Goal: Task Accomplishment & Management: Manage account settings

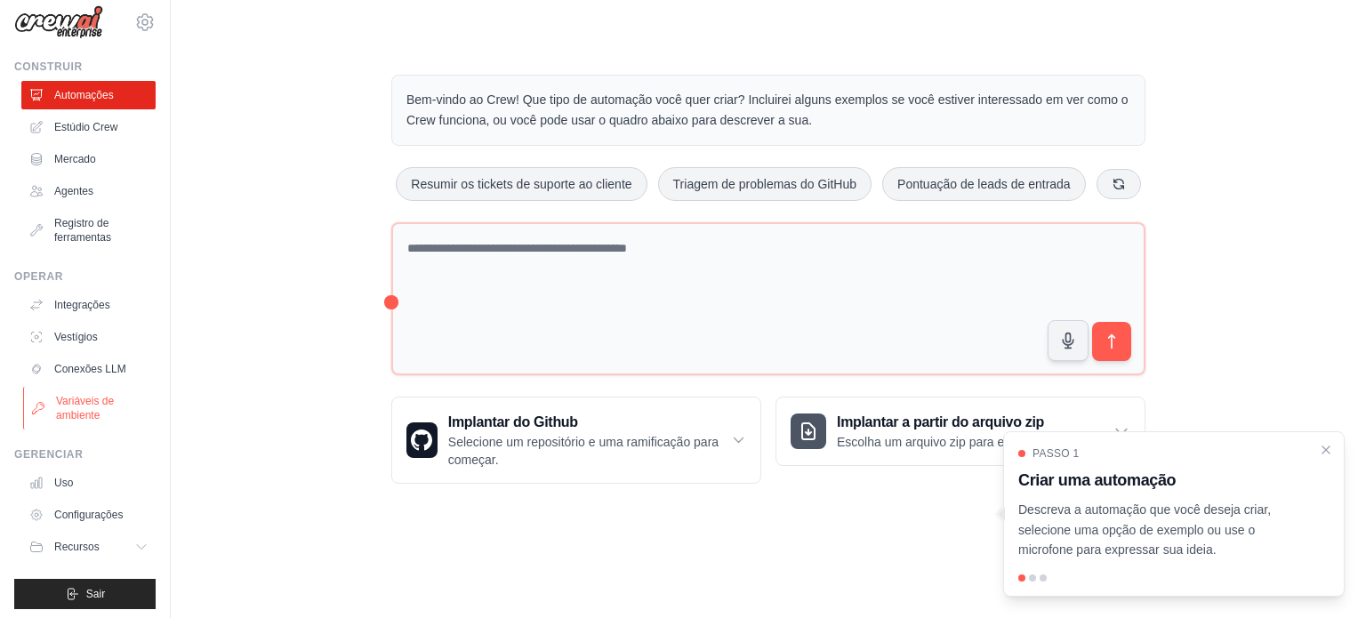
scroll to position [20, 0]
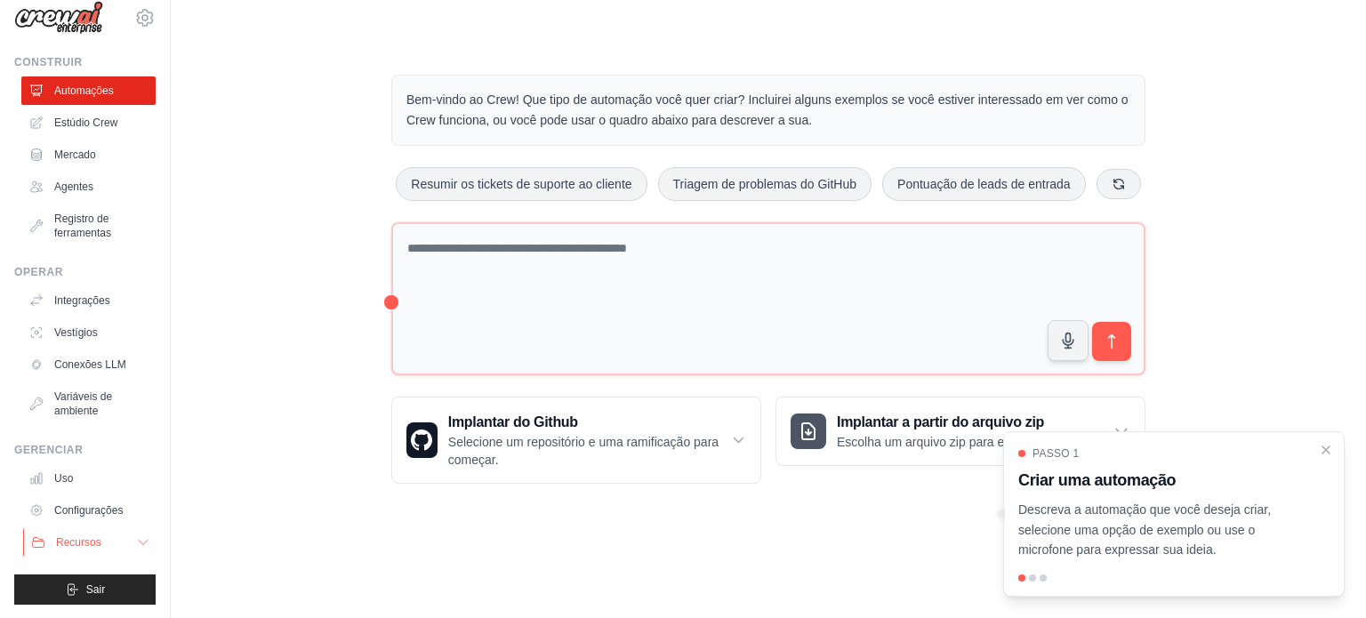
click at [115, 538] on button "Recursos" at bounding box center [90, 542] width 134 height 28
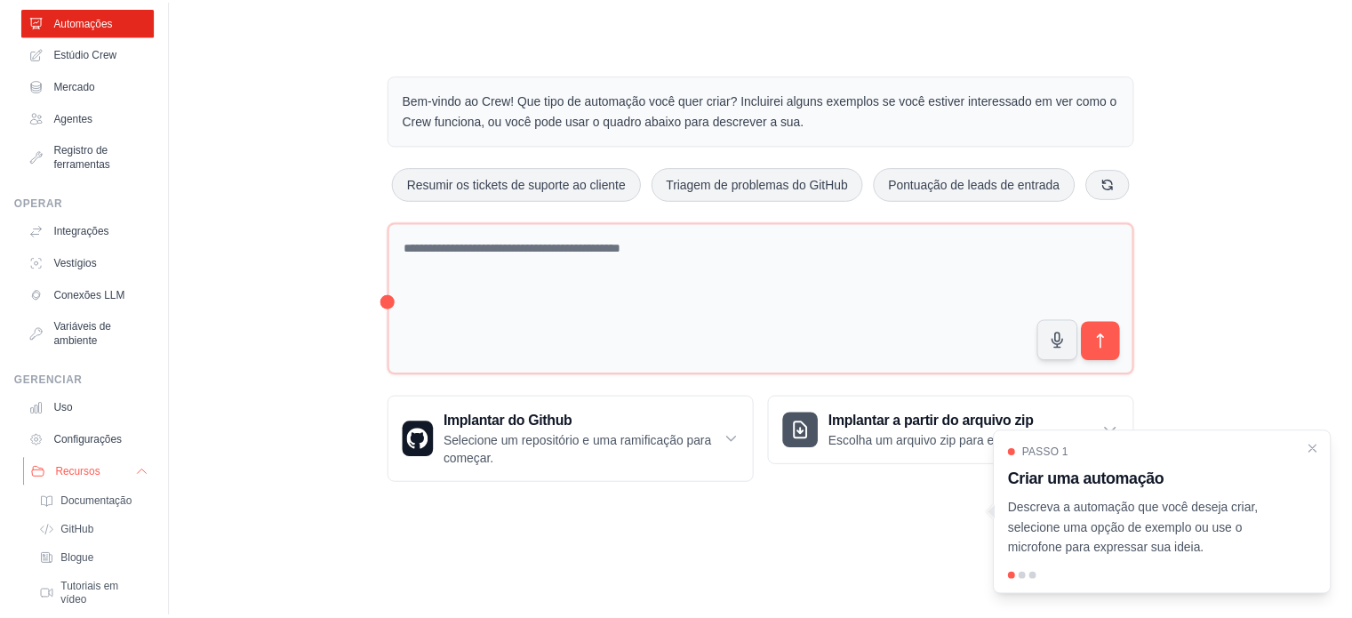
scroll to position [59, 0]
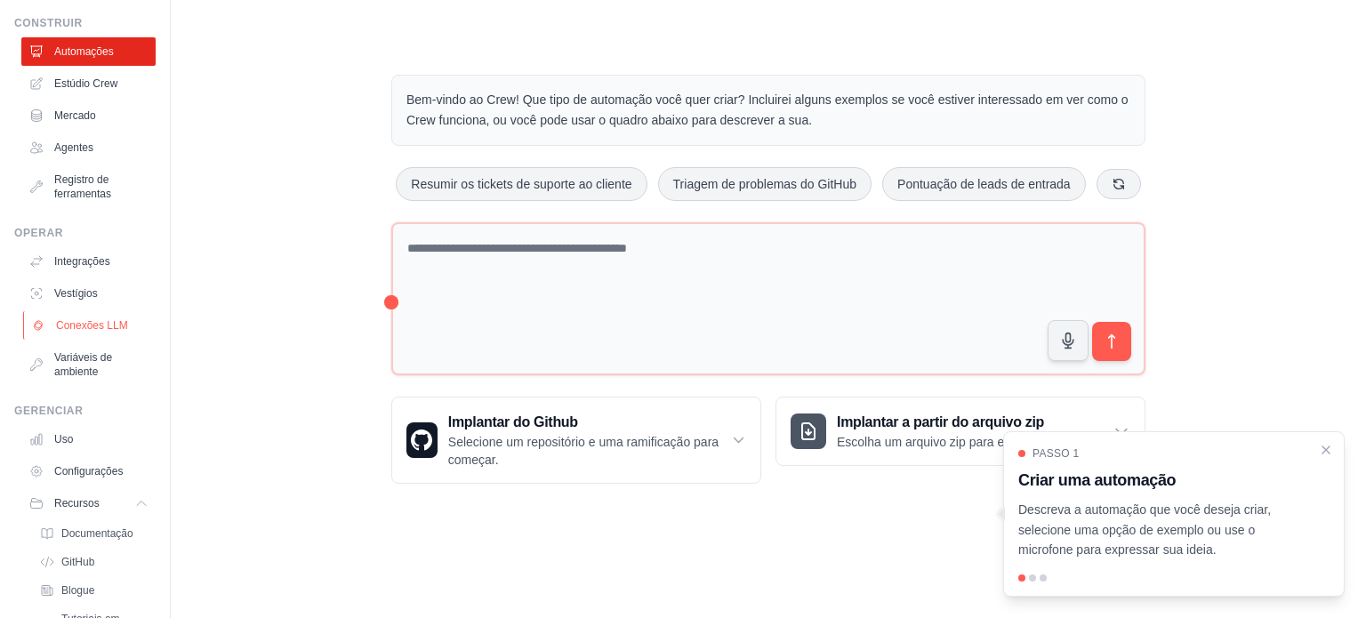
click at [78, 328] on font "Conexões LLM" at bounding box center [92, 325] width 72 height 12
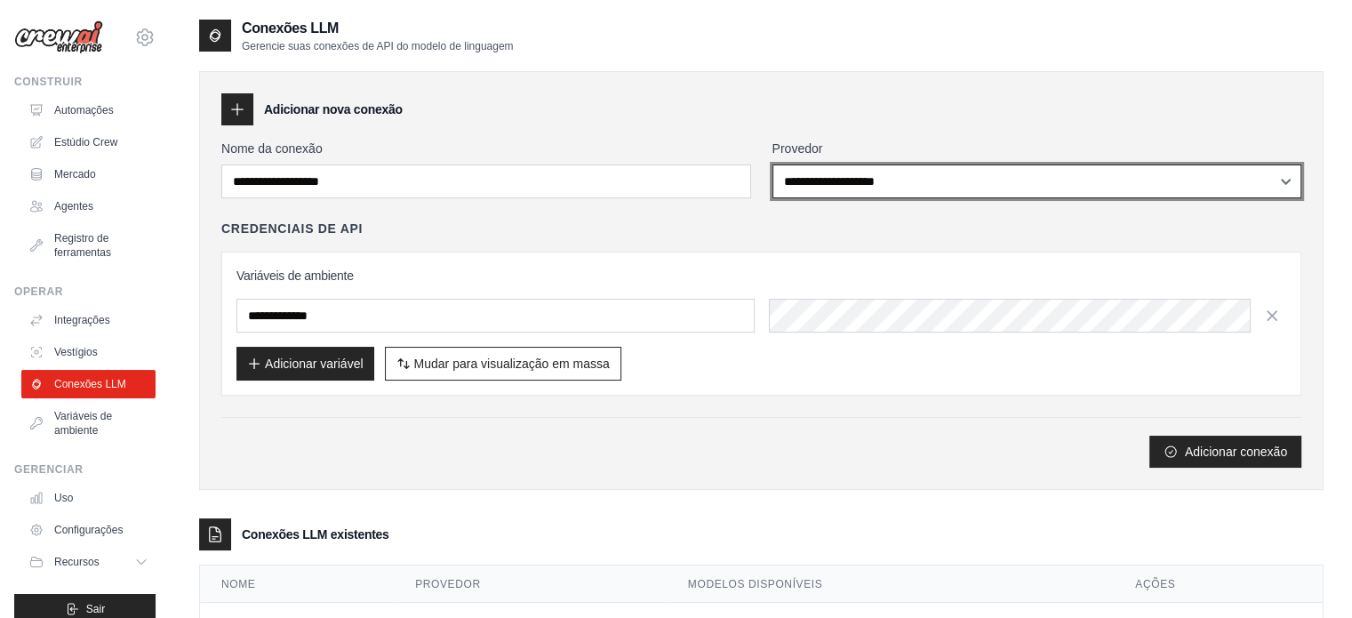
click at [797, 180] on select "**********" at bounding box center [1038, 181] width 530 height 34
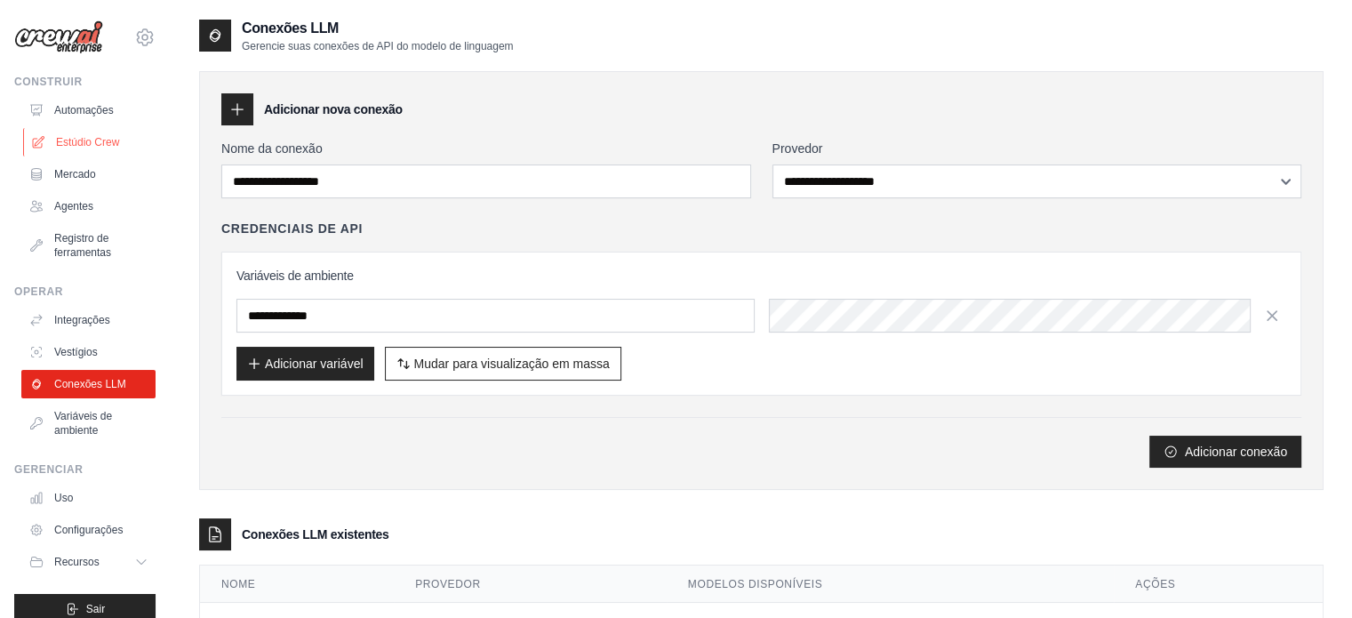
click at [76, 141] on font "Estúdio Crew" at bounding box center [87, 142] width 63 height 12
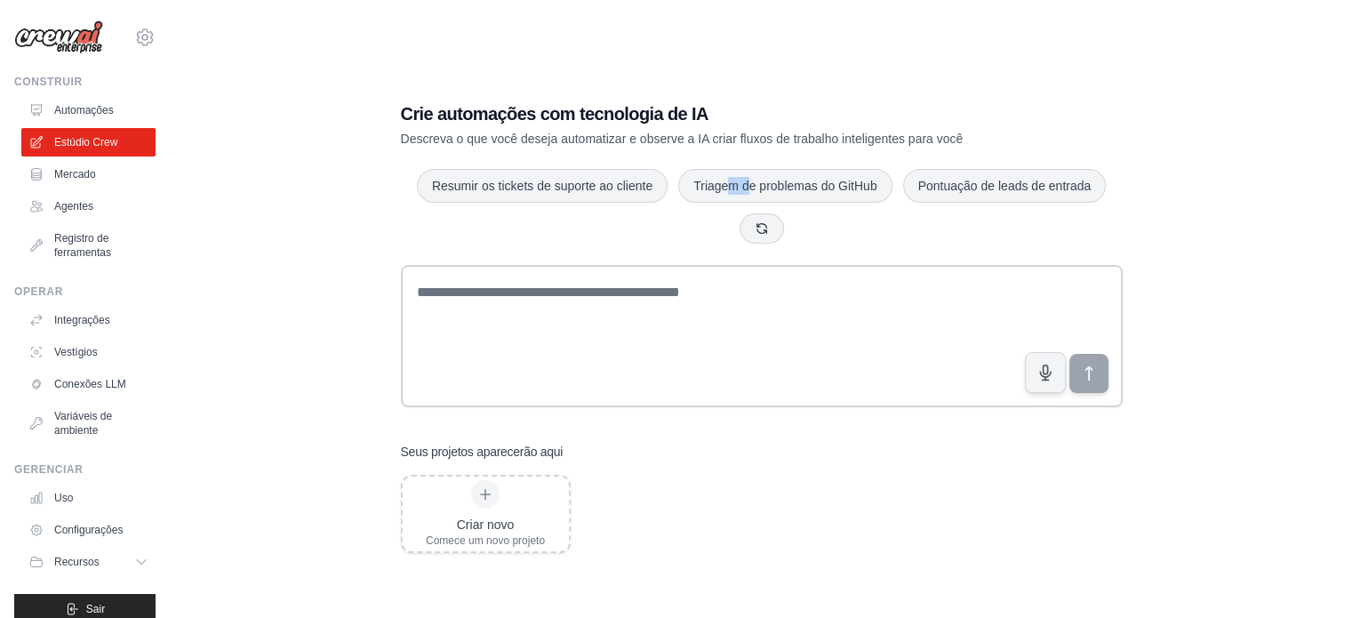
click at [749, 154] on div "Crie automações com tecnologia de IA Descreva o que você deseja automatizar e o…" at bounding box center [762, 327] width 765 height 509
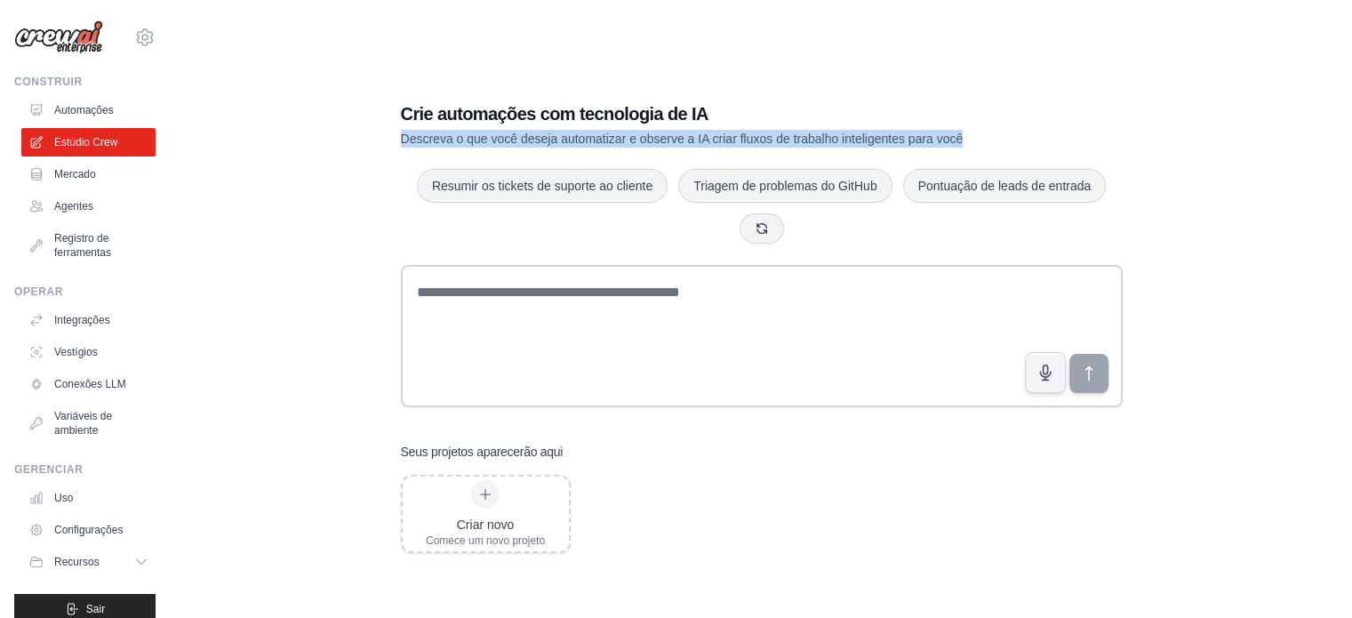
drag, startPoint x: 399, startPoint y: 143, endPoint x: 977, endPoint y: 139, distance: 577.9
click at [977, 139] on div "Crie automações com tecnologia de IA Descreva o que você deseja automatizar e o…" at bounding box center [762, 327] width 765 height 509
click at [61, 117] on link "Automações" at bounding box center [90, 110] width 134 height 28
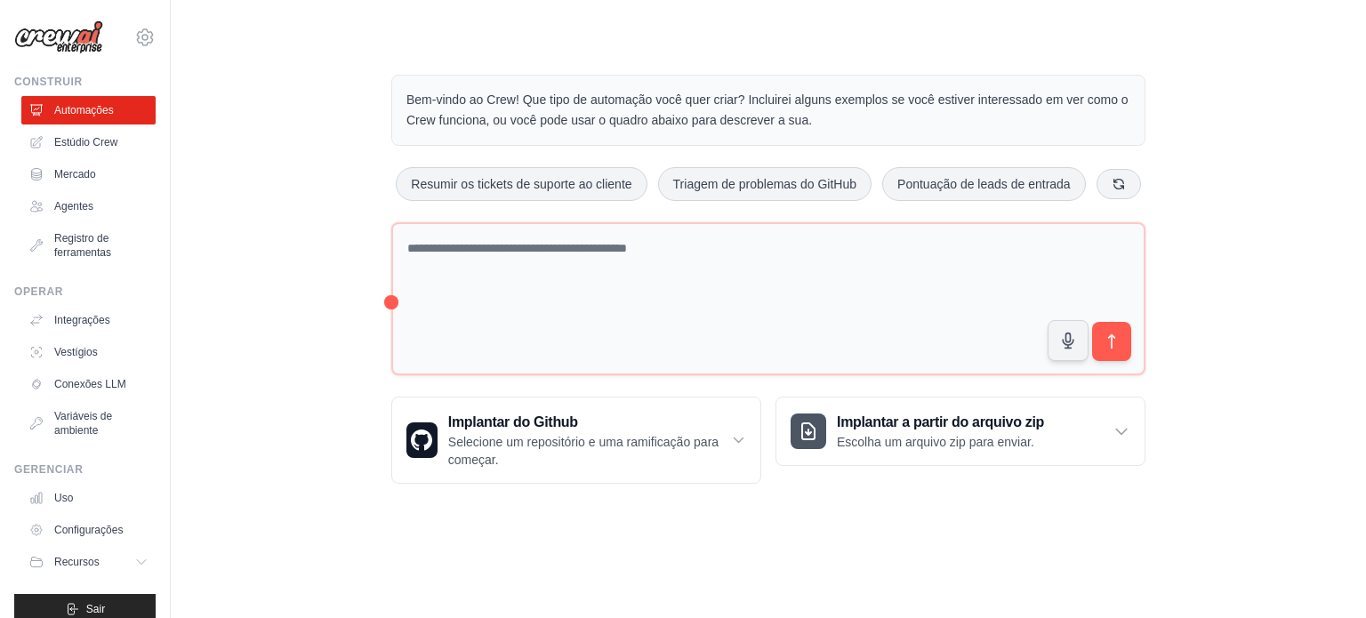
drag, startPoint x: 399, startPoint y: 80, endPoint x: 1103, endPoint y: 129, distance: 705.8
click at [1103, 129] on div "Bem-vindo ao Crew! Que tipo de automação você quer criar? Incluirei alguns exem…" at bounding box center [768, 110] width 754 height 71
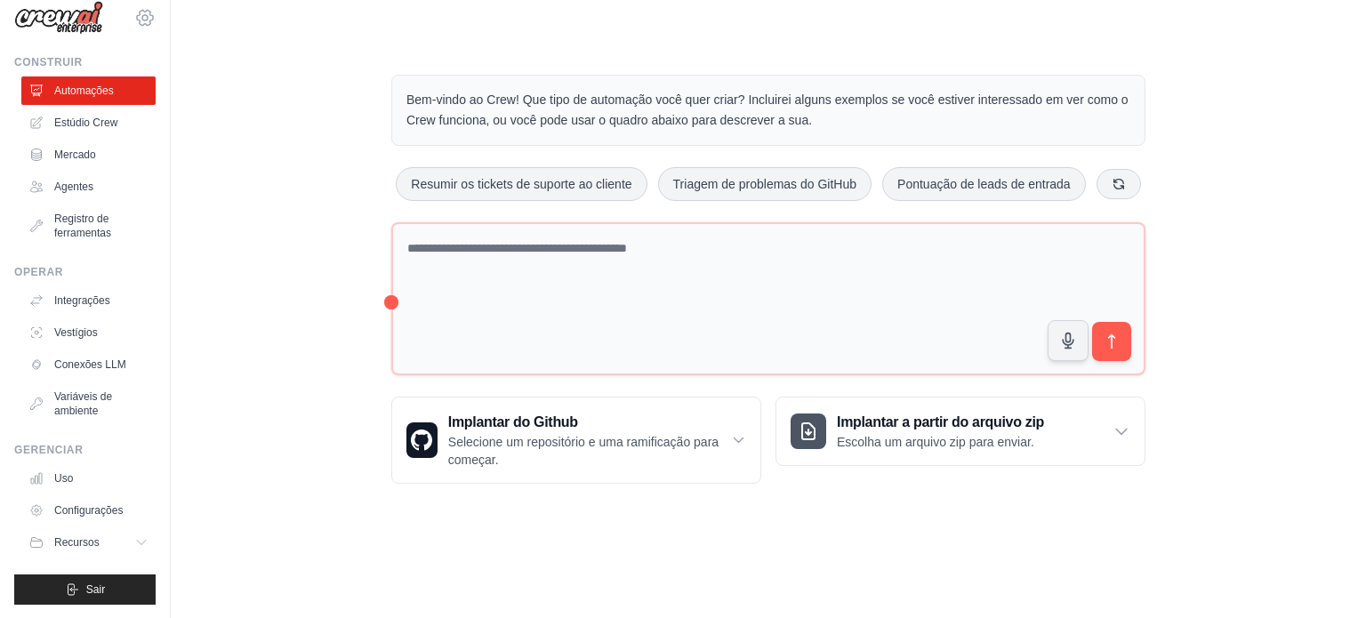
click at [135, 22] on icon at bounding box center [144, 17] width 21 height 21
click at [112, 60] on font "[PERSON_NAME][EMAIL_ADDRESS][PERSON_NAME][DOMAIN_NAME]" at bounding box center [176, 57] width 217 height 14
drag, startPoint x: 297, startPoint y: 291, endPoint x: 242, endPoint y: 281, distance: 56.0
click at [292, 291] on div "Bem-vindo ao Crew! Que tipo de automação você quer criar? Incluirei alguns exem…" at bounding box center [768, 279] width 1138 height 466
click at [51, 131] on link "Estúdio Crew" at bounding box center [90, 122] width 134 height 28
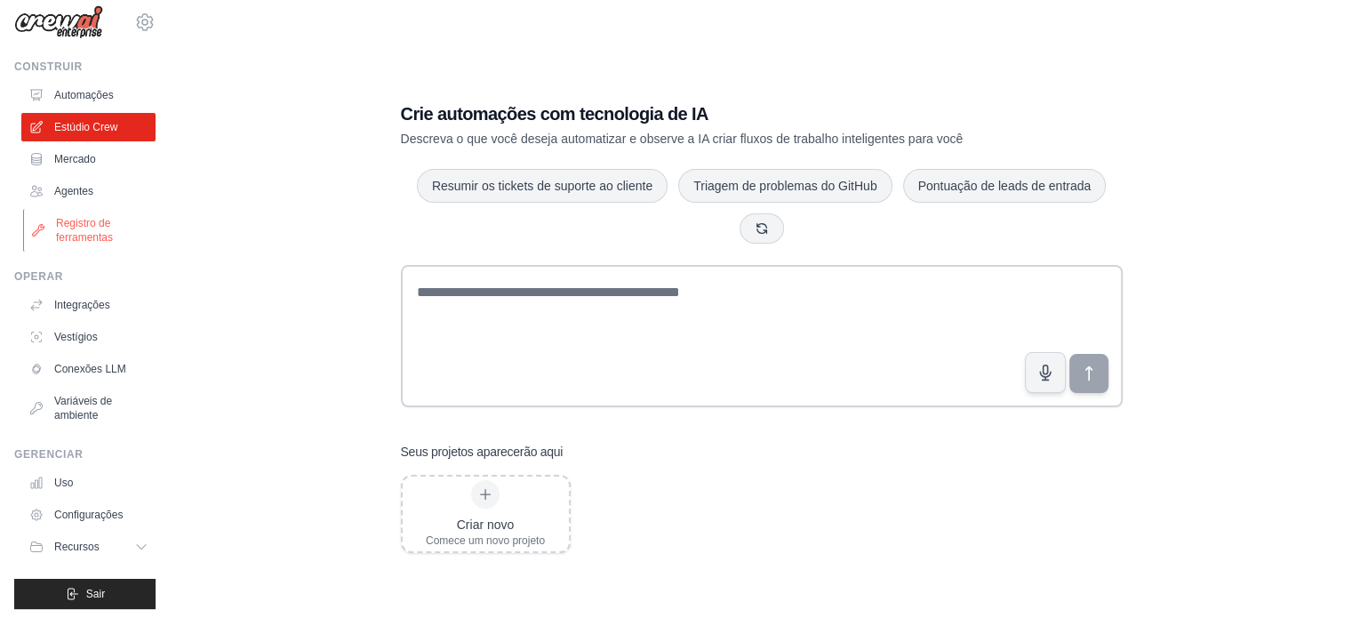
scroll to position [20, 0]
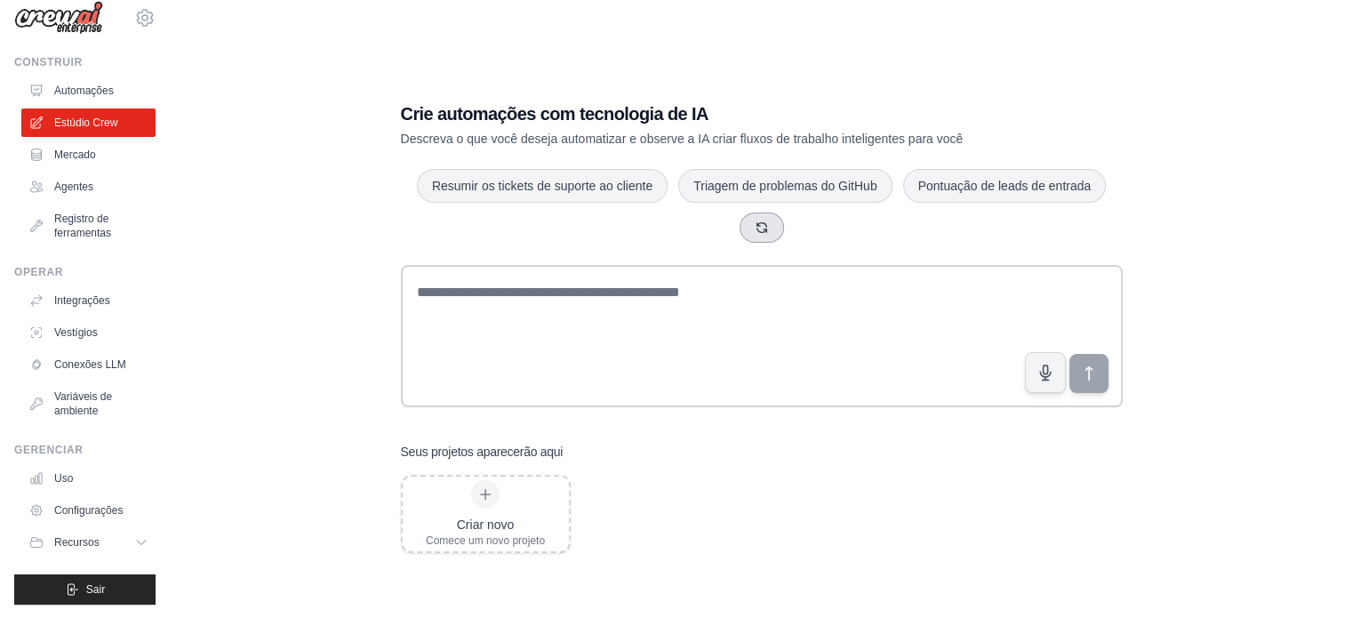
click at [745, 239] on button "button" at bounding box center [762, 227] width 44 height 30
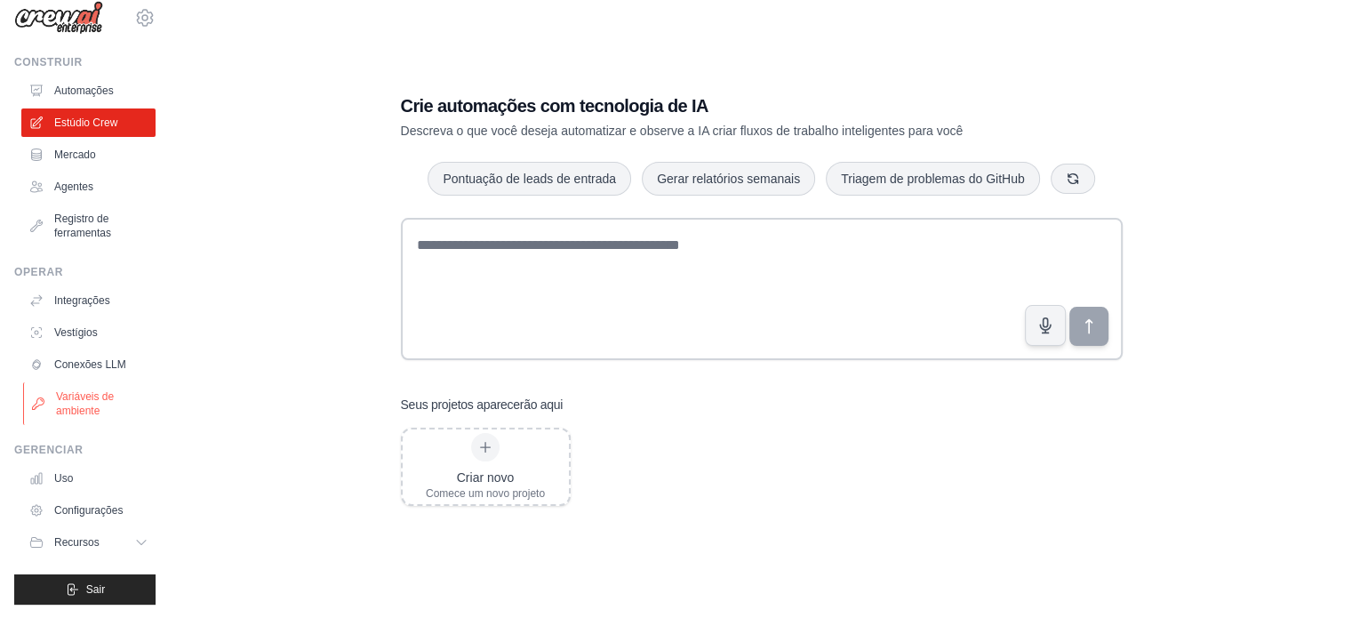
scroll to position [36, 0]
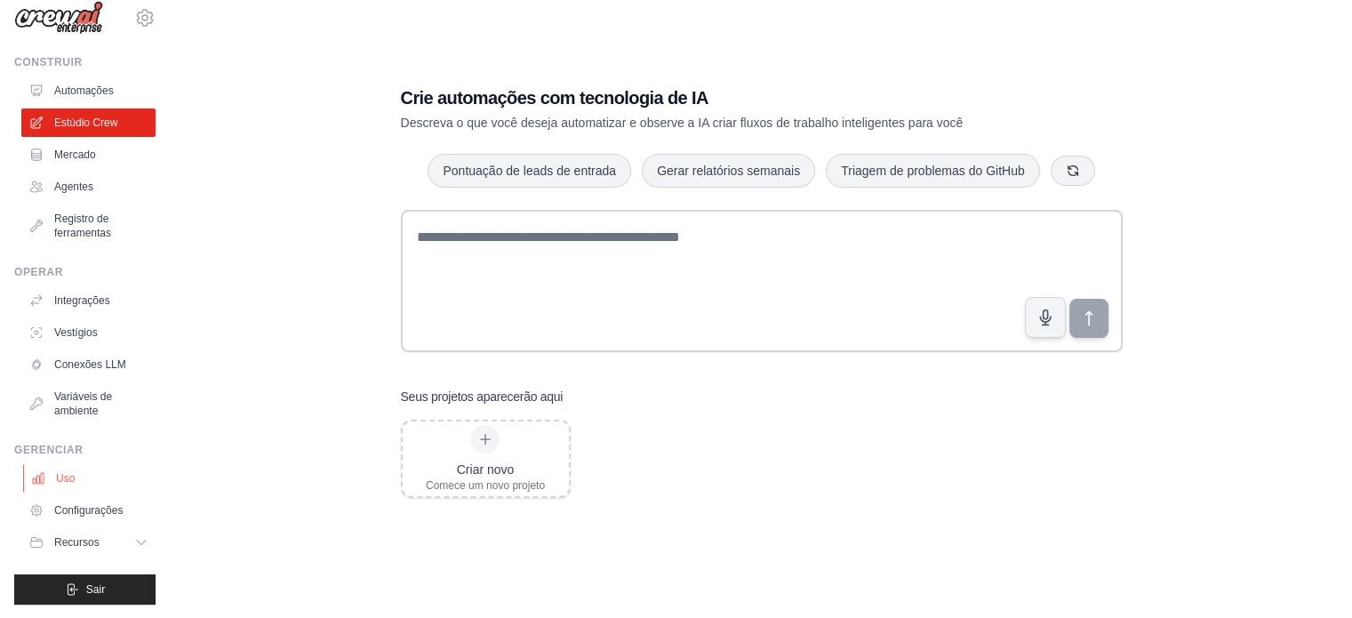
click at [52, 469] on link "Uso" at bounding box center [90, 478] width 134 height 28
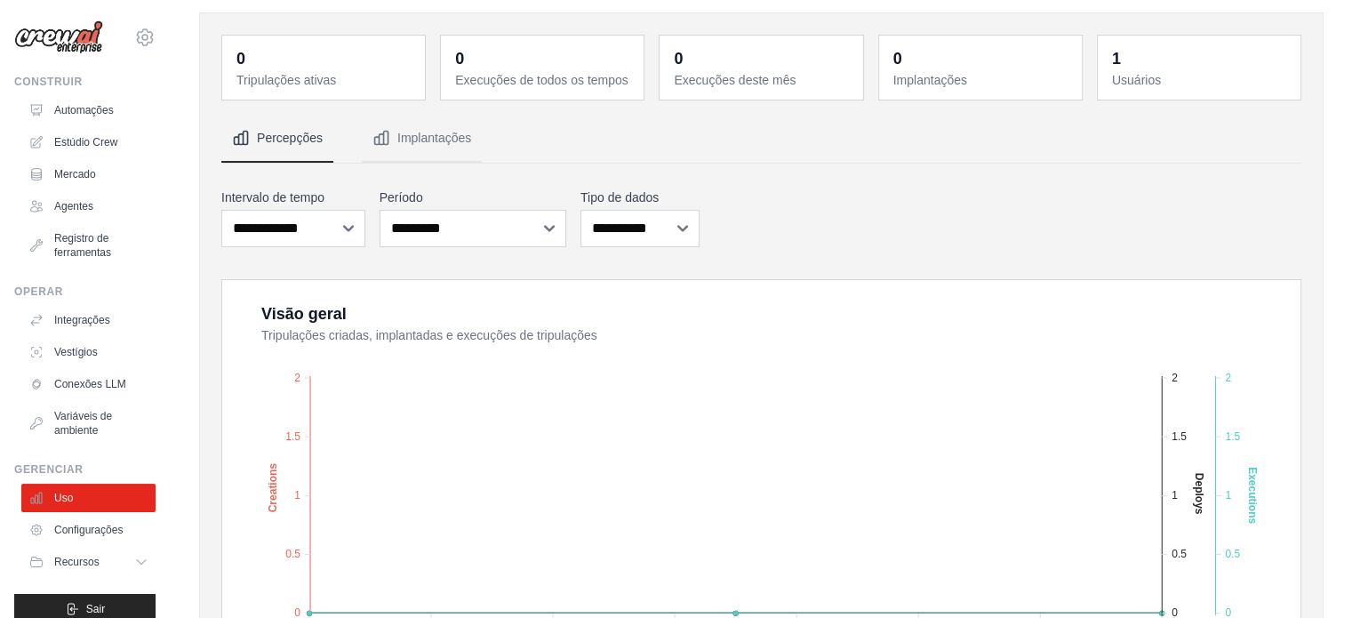
scroll to position [267, 0]
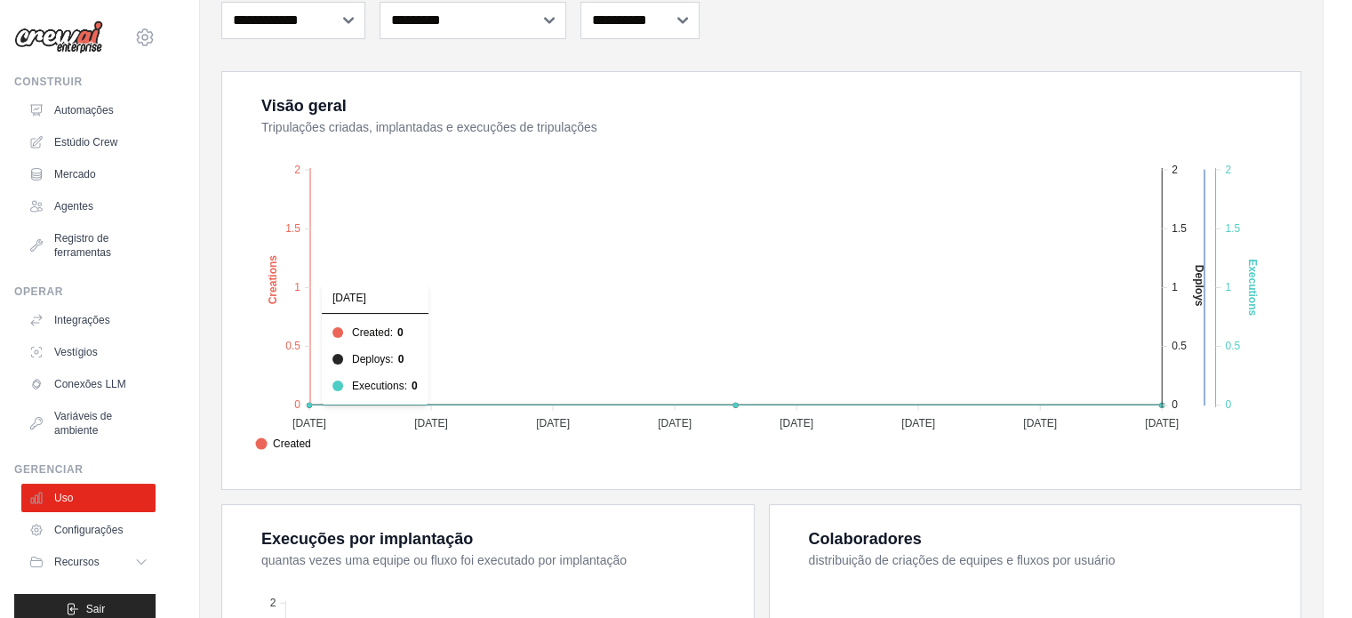
click at [1206, 301] on text "Deploys" at bounding box center [1199, 285] width 12 height 42
click at [1210, 300] on foreignobject "Created Deploys Executions" at bounding box center [763, 298] width 1033 height 311
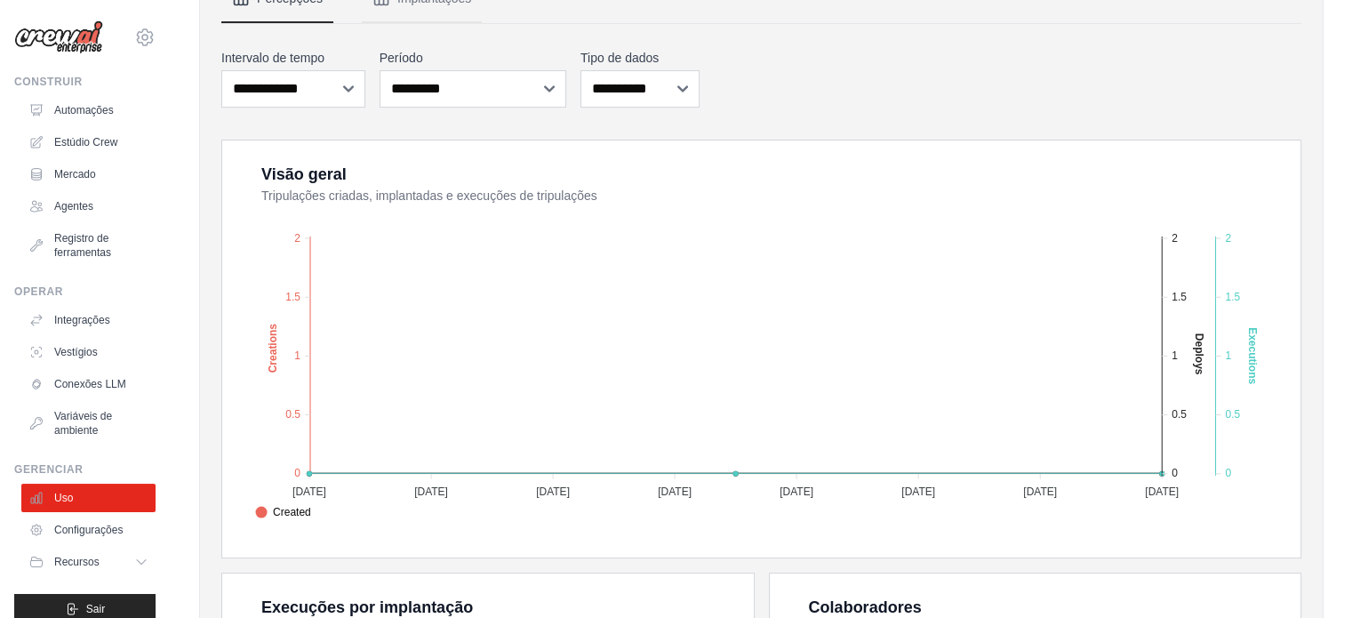
scroll to position [0, 0]
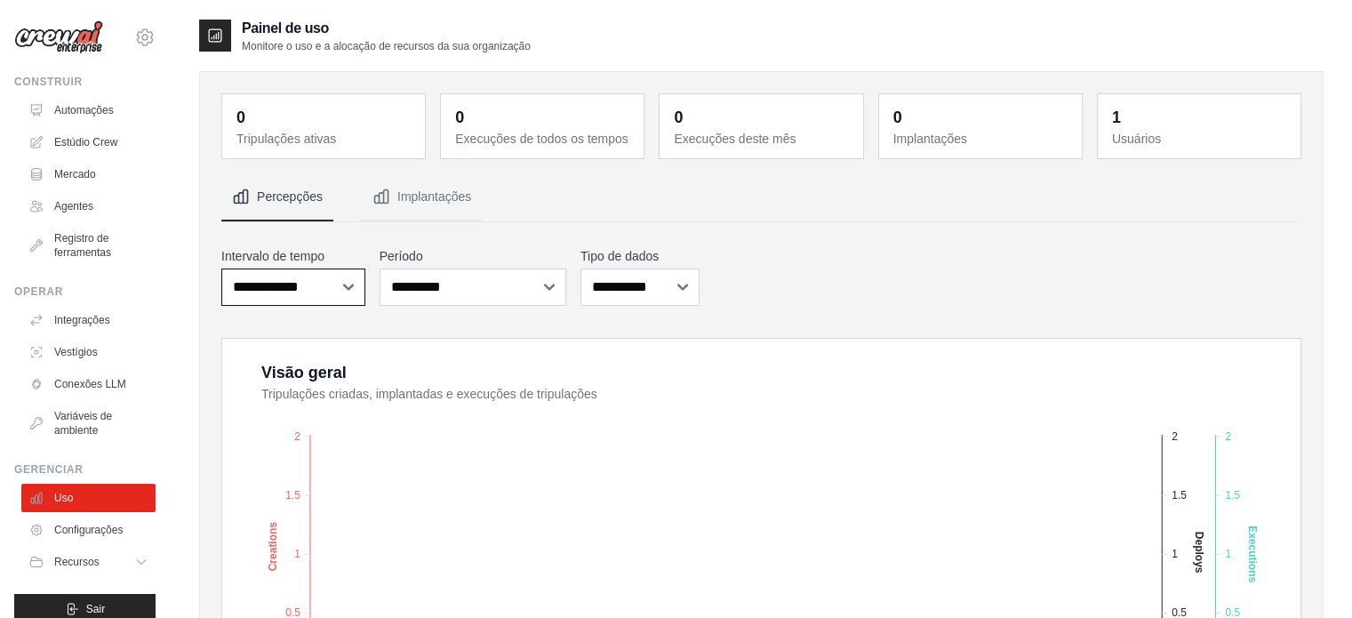
click at [269, 284] on select "**********" at bounding box center [293, 286] width 144 height 37
click at [577, 291] on div "**********" at bounding box center [761, 277] width 1080 height 66
click at [455, 117] on font "0" at bounding box center [459, 117] width 9 height 18
drag, startPoint x: 235, startPoint y: 84, endPoint x: 509, endPoint y: 84, distance: 273.8
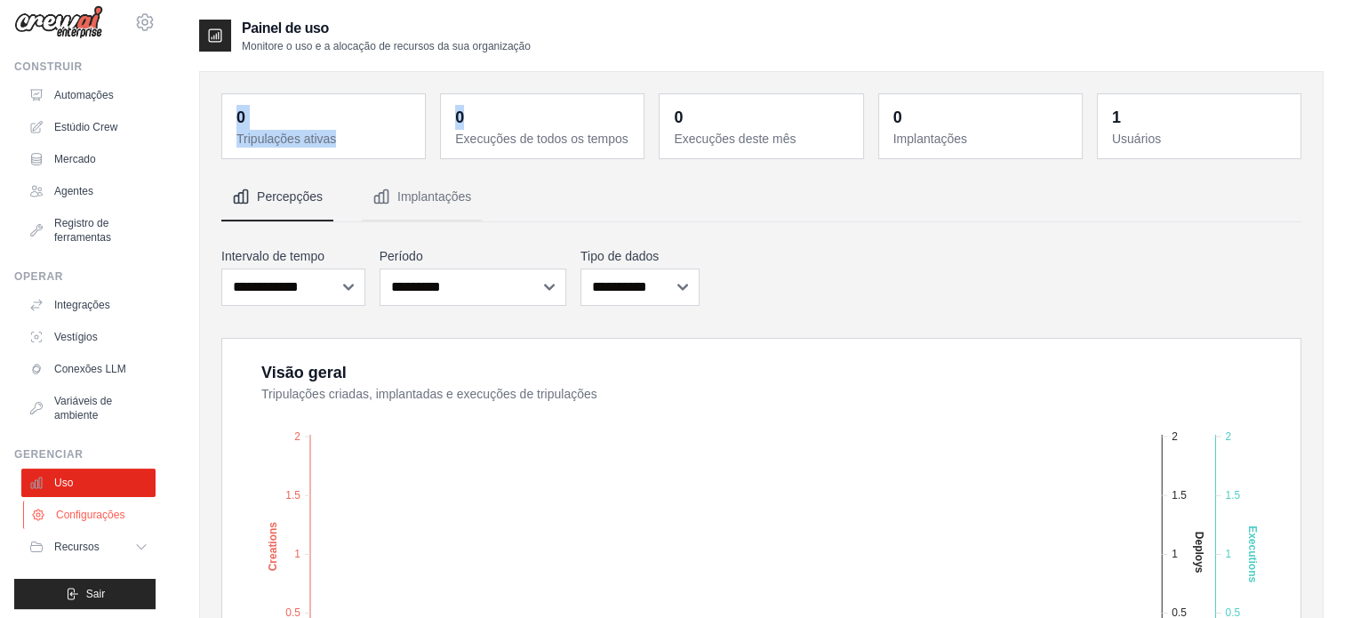
scroll to position [20, 0]
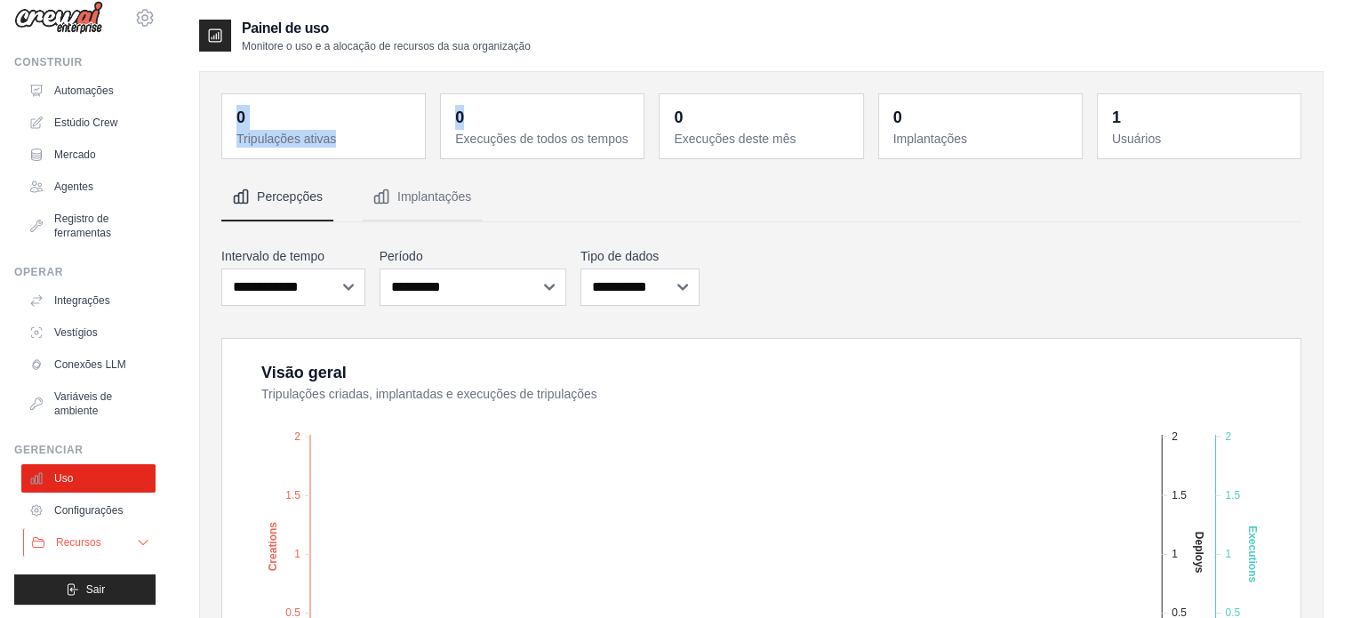
click at [58, 537] on font "Recursos" at bounding box center [78, 542] width 45 height 12
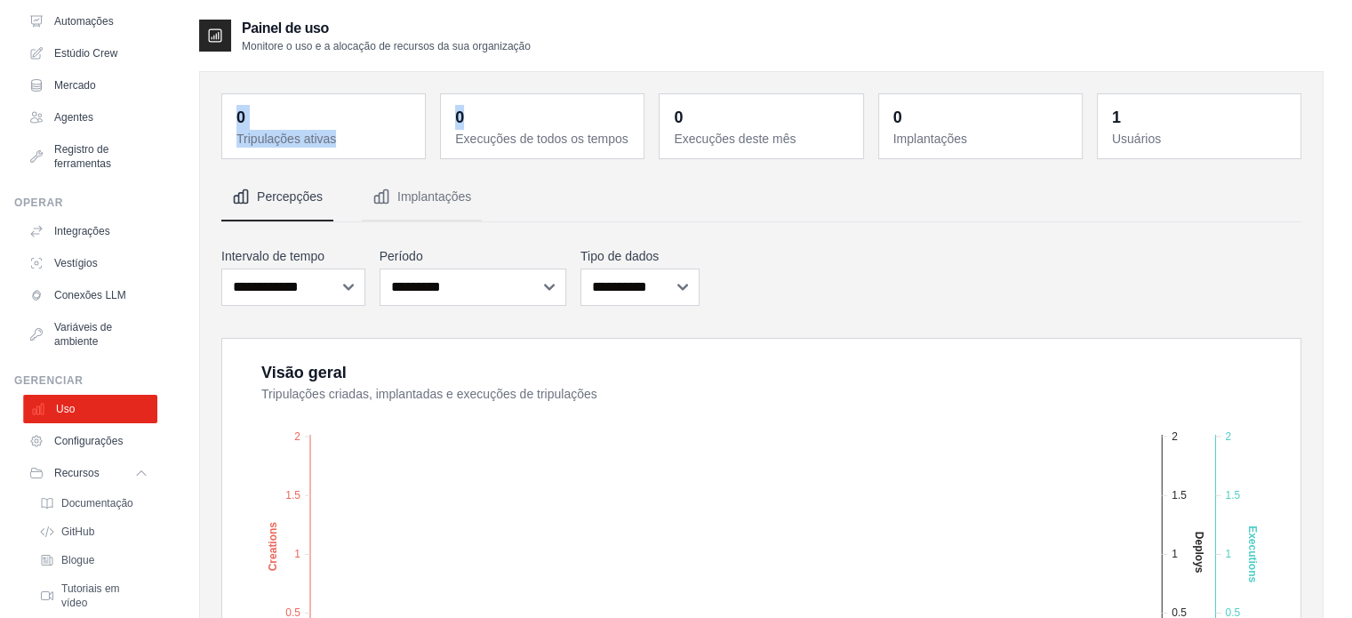
scroll to position [148, 0]
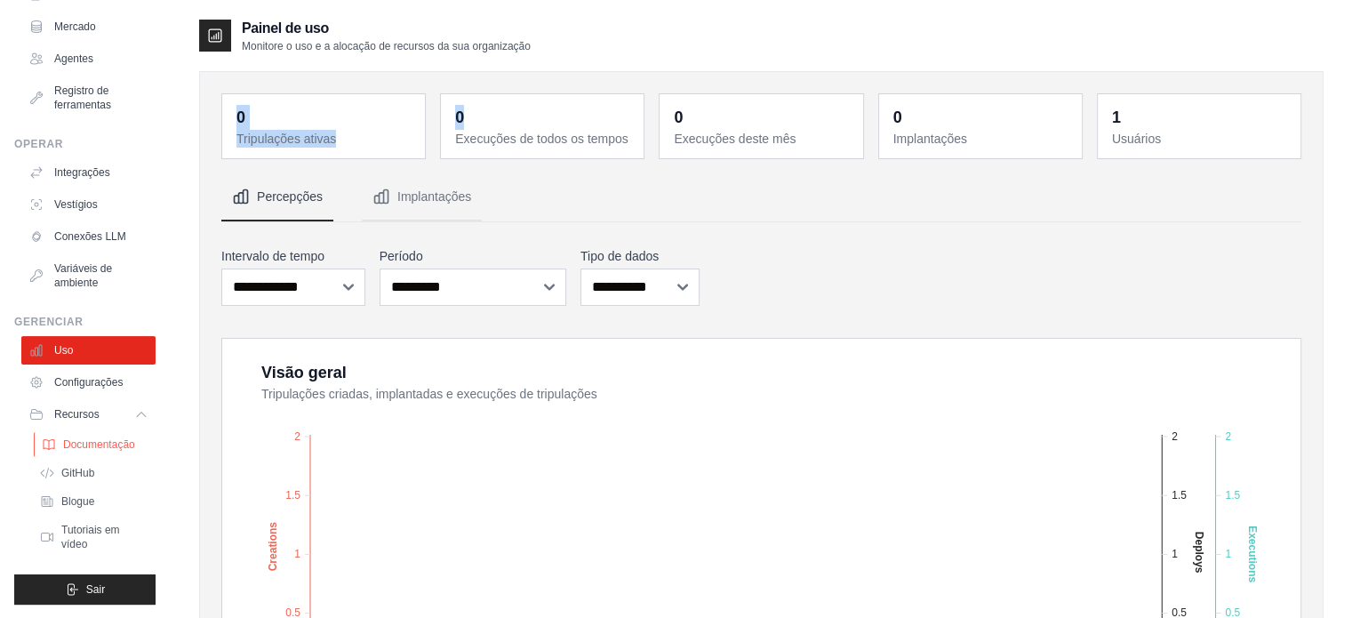
click at [110, 442] on font "Documentação" at bounding box center [99, 444] width 72 height 12
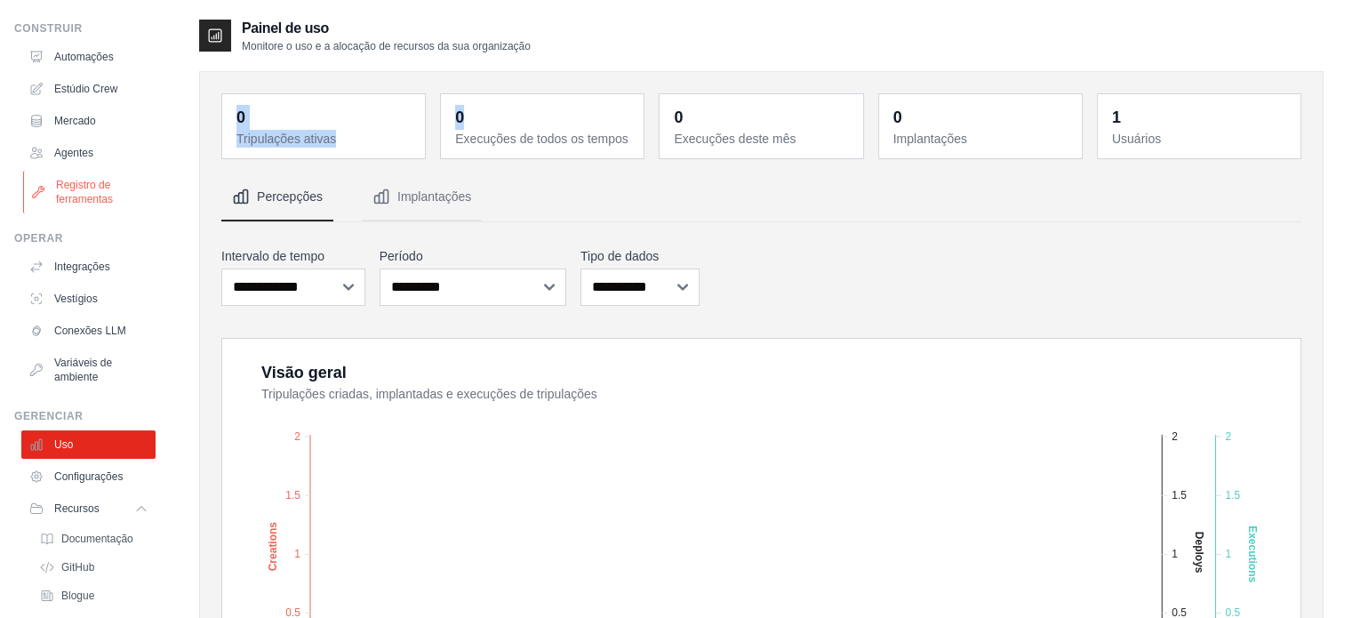
scroll to position [0, 0]
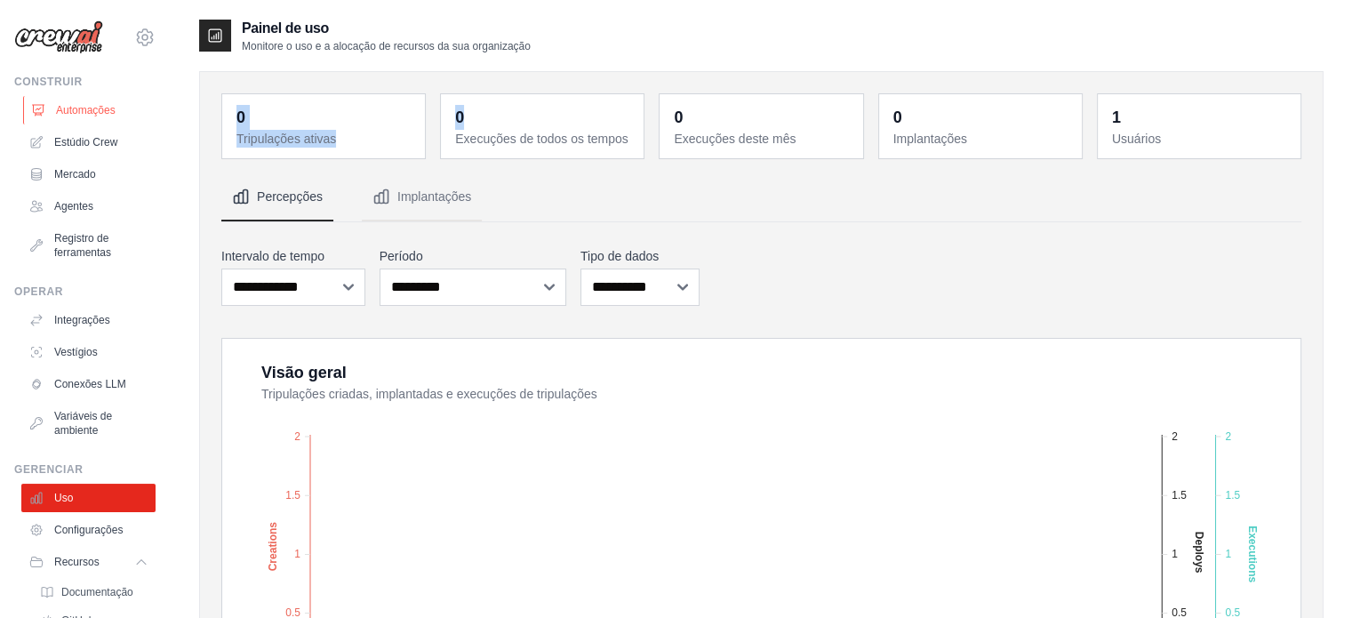
click at [45, 122] on link "Automações" at bounding box center [90, 110] width 134 height 28
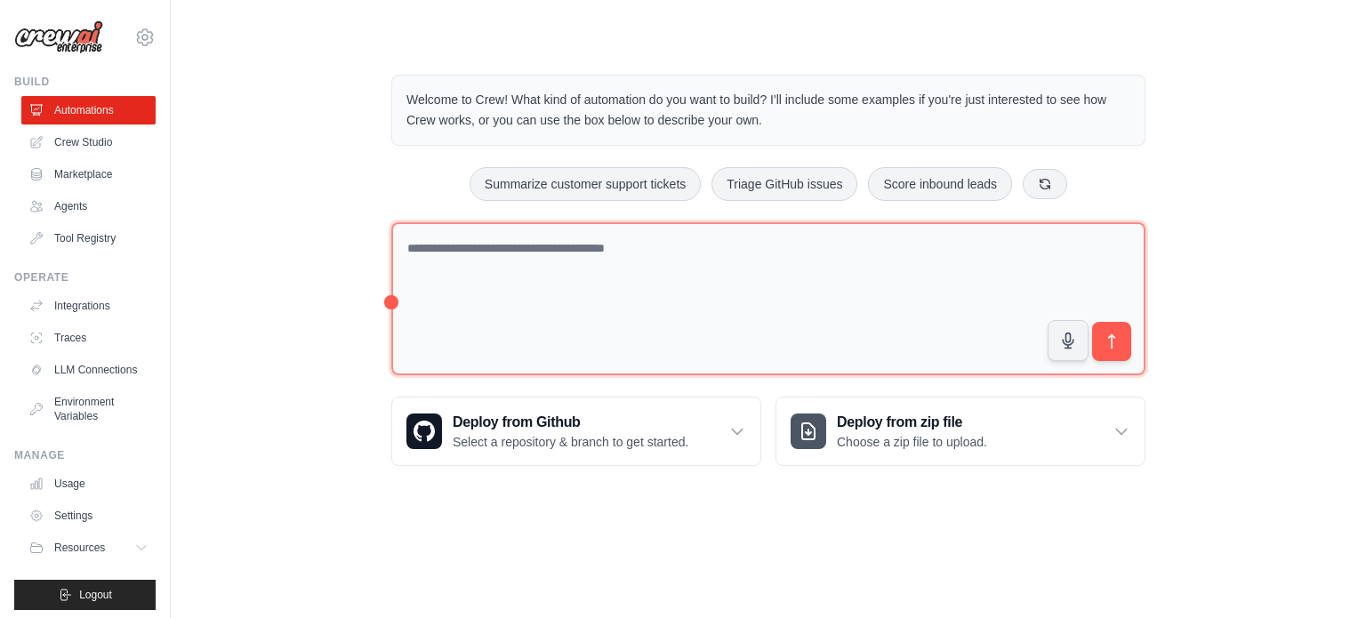
drag, startPoint x: 388, startPoint y: 302, endPoint x: 456, endPoint y: 302, distance: 68.5
click at [456, 302] on div "Welcome to Crew! What kind of automation do you want to build? I'll include som…" at bounding box center [768, 270] width 797 height 448
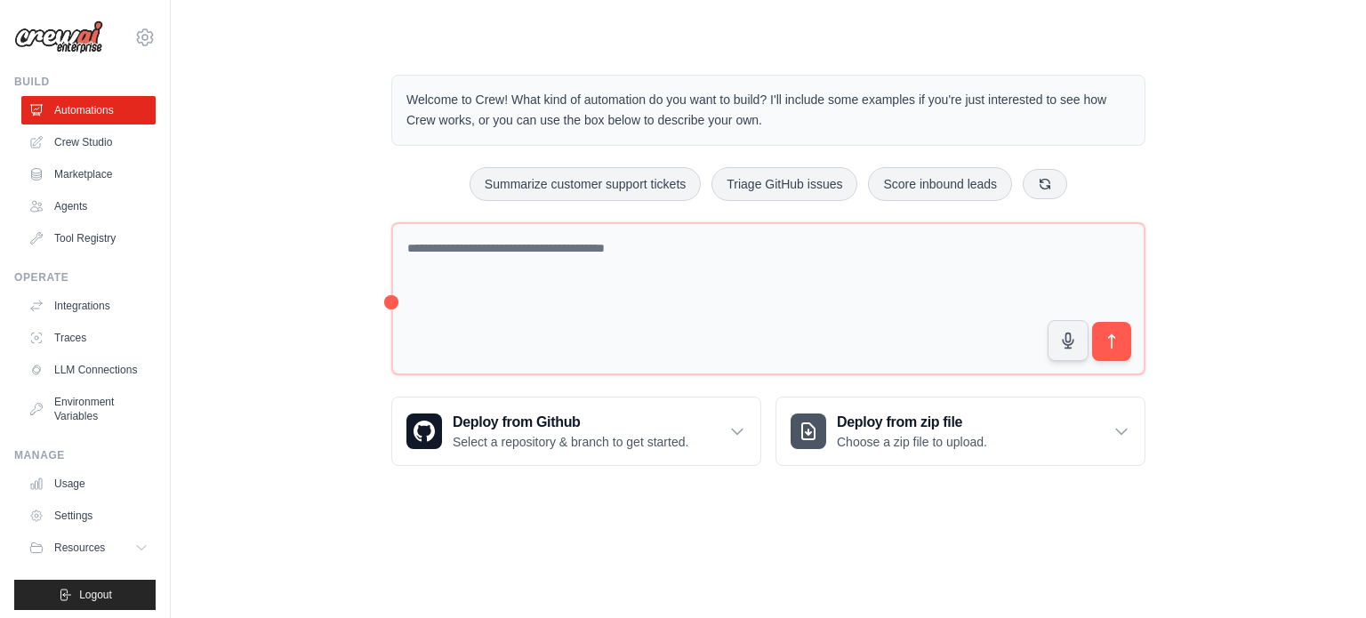
drag, startPoint x: 389, startPoint y: 289, endPoint x: 390, endPoint y: 298, distance: 8.9
click at [390, 291] on div "Welcome to Crew! What kind of automation do you want to build? I'll include som…" at bounding box center [768, 270] width 797 height 448
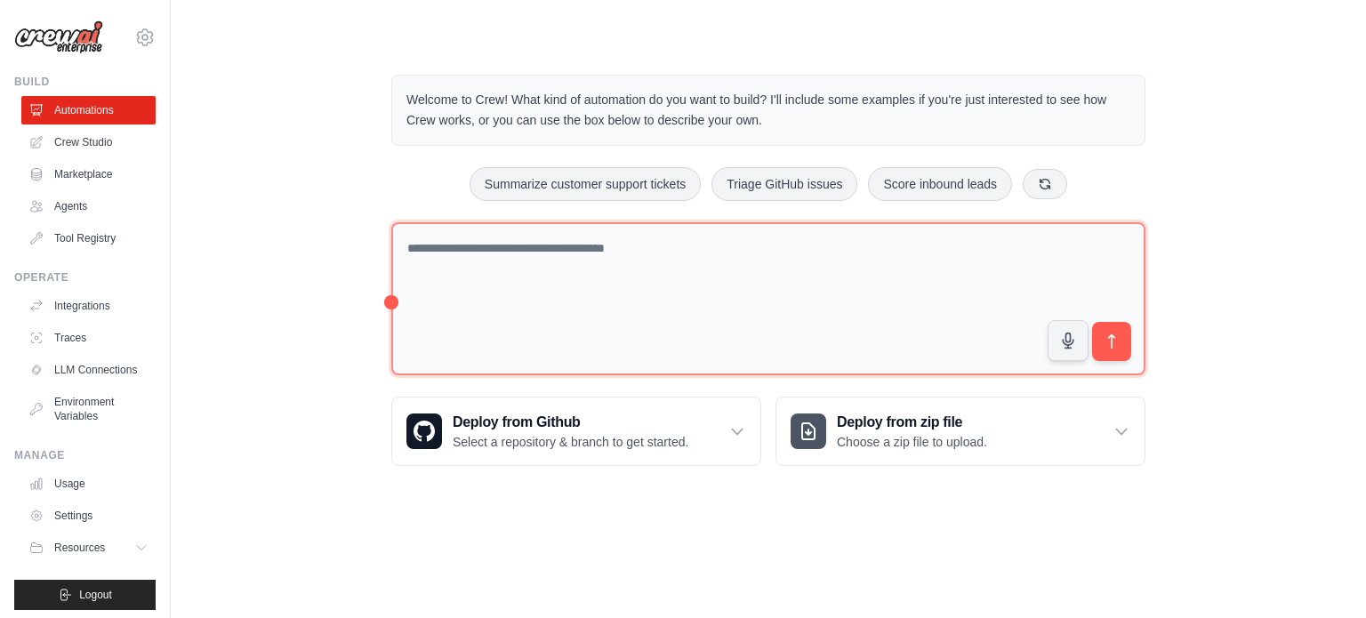
click at [391, 298] on div "Welcome to Crew! What kind of automation do you want to build? I'll include som…" at bounding box center [768, 270] width 797 height 448
click at [491, 231] on textarea at bounding box center [768, 299] width 754 height 154
drag, startPoint x: 493, startPoint y: 220, endPoint x: 473, endPoint y: 267, distance: 51.0
click at [483, 267] on div "Welcome to Crew! What kind of automation do you want to build? I'll include som…" at bounding box center [768, 270] width 797 height 448
click at [391, 297] on textarea at bounding box center [768, 299] width 754 height 154
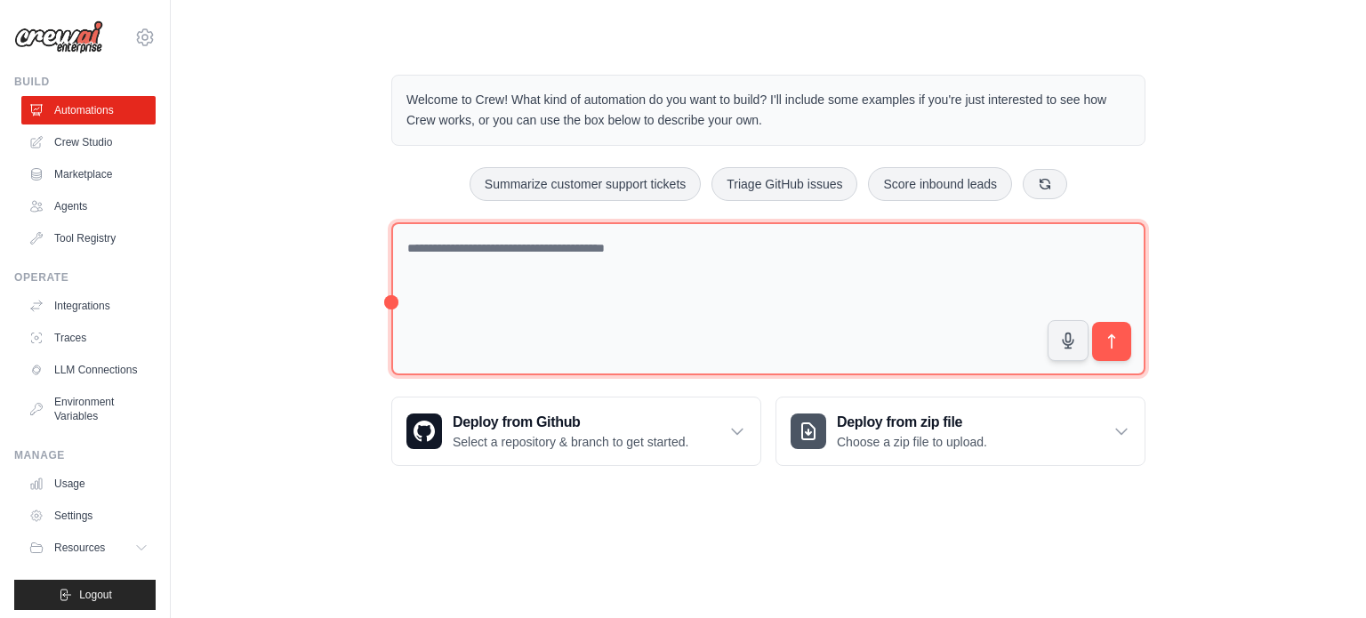
click at [391, 298] on textarea at bounding box center [768, 299] width 754 height 154
click at [619, 330] on textarea at bounding box center [768, 299] width 754 height 154
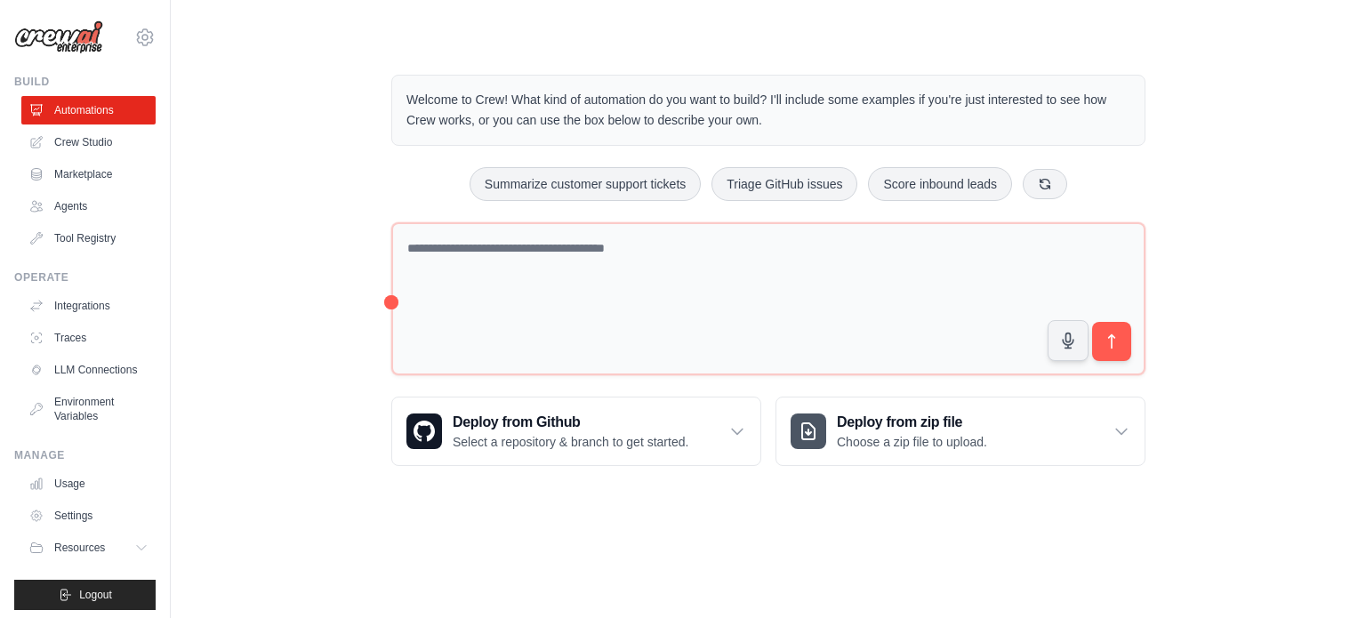
drag, startPoint x: 602, startPoint y: 89, endPoint x: 929, endPoint y: 126, distance: 329.3
click at [929, 126] on p "Welcome to Crew! What kind of automation do you want to build? I'll include som…" at bounding box center [768, 110] width 724 height 41
click at [709, 84] on div "Welcome to Crew! What kind of automation do you want to build? I'll include som…" at bounding box center [768, 110] width 754 height 71
click at [718, 97] on p "Welcome to Crew! What kind of automation do you want to build? I'll include som…" at bounding box center [768, 110] width 724 height 41
drag, startPoint x: 718, startPoint y: 97, endPoint x: 693, endPoint y: 137, distance: 47.1
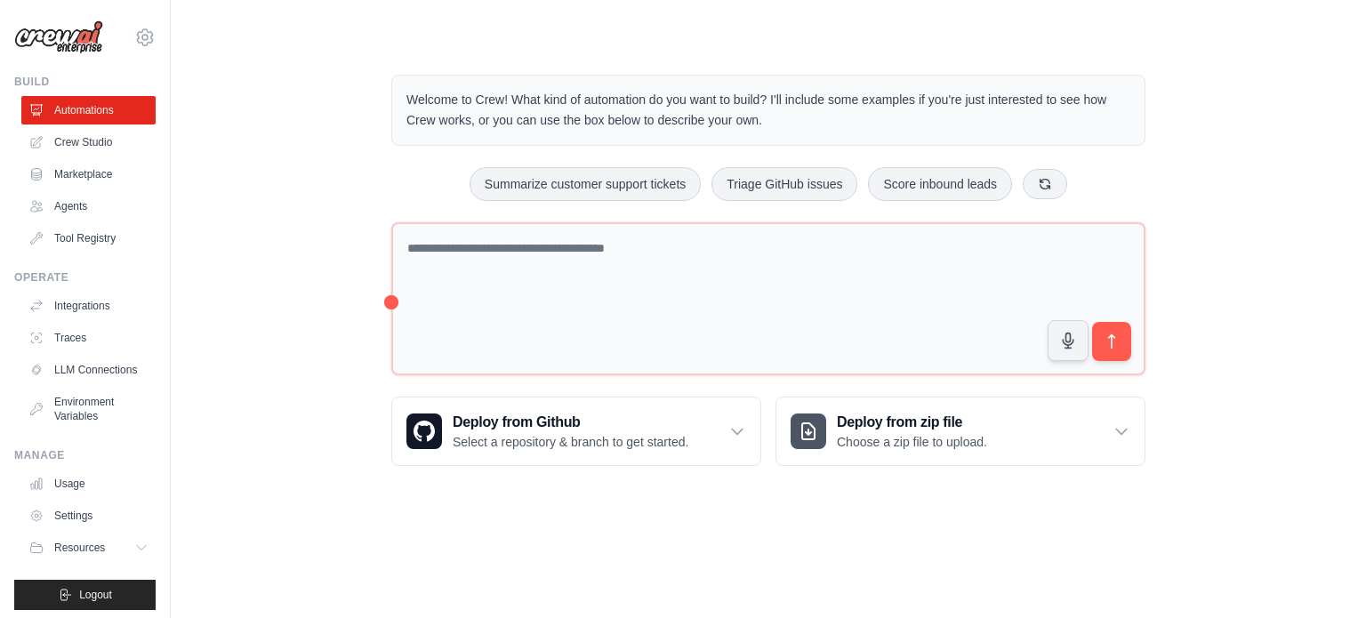
click at [723, 103] on p "Welcome to Crew! What kind of automation do you want to build? I'll include som…" at bounding box center [768, 110] width 724 height 41
click at [45, 176] on link "Marketplace" at bounding box center [90, 174] width 134 height 28
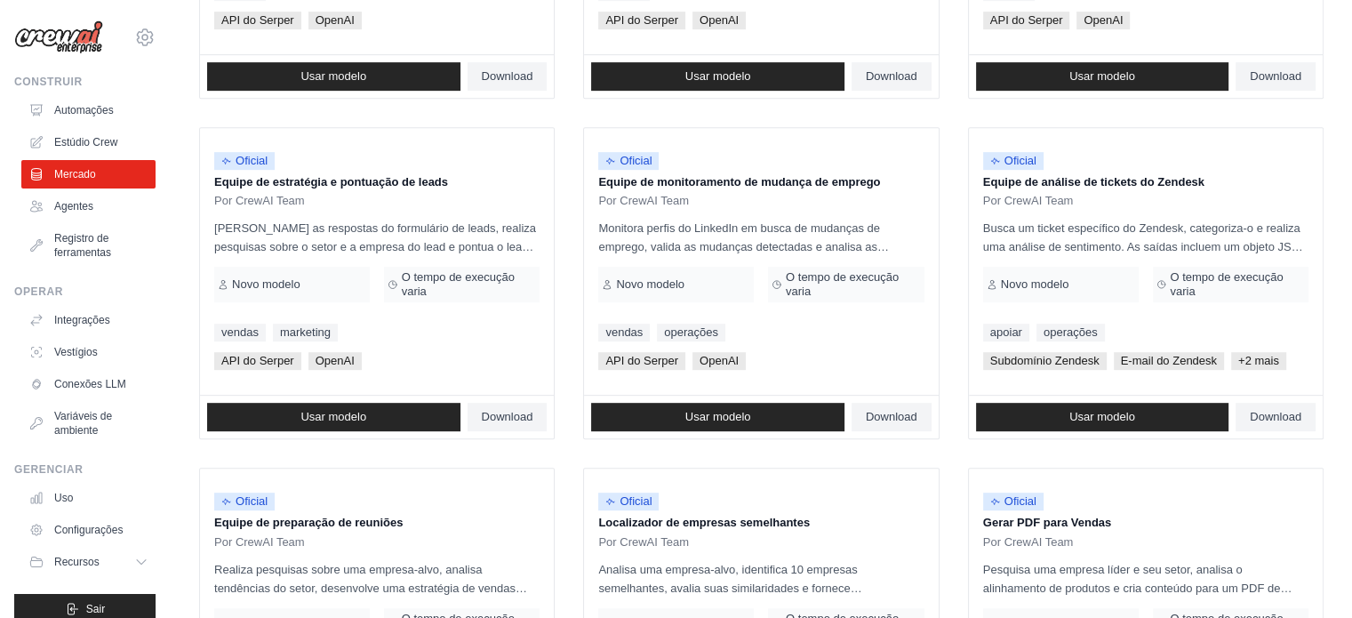
scroll to position [800, 0]
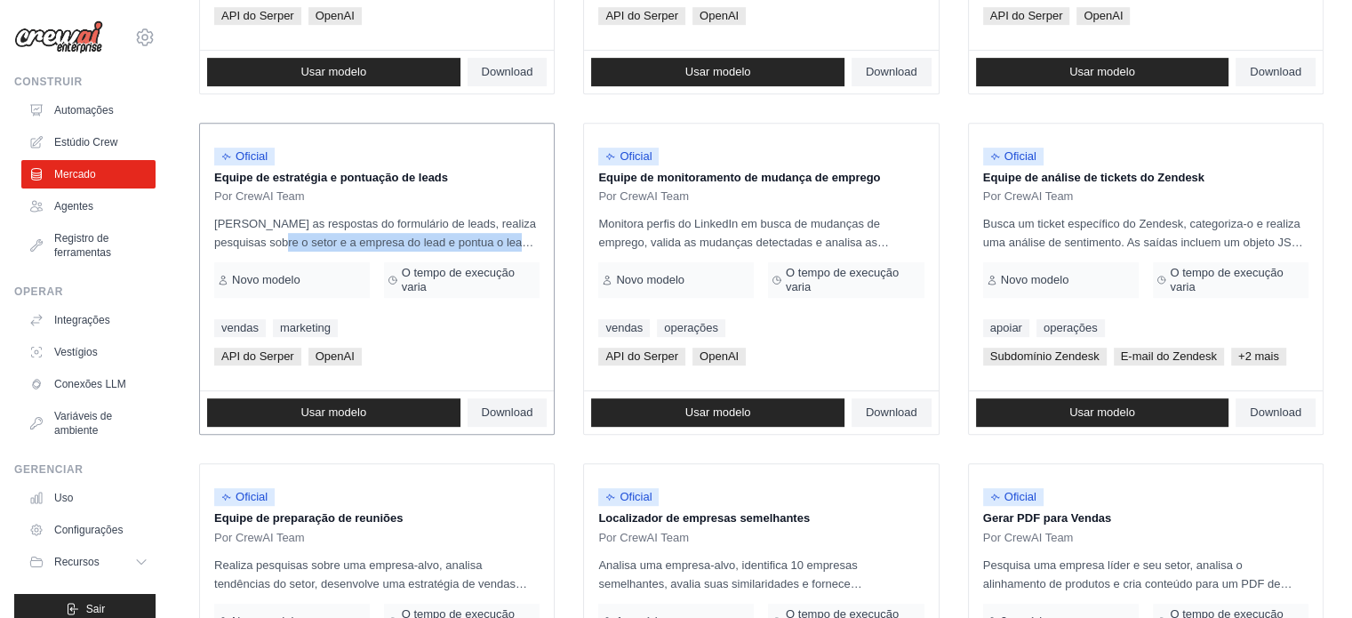
drag, startPoint x: 200, startPoint y: 244, endPoint x: 541, endPoint y: 247, distance: 341.4
click at [541, 247] on div "Pesquisa e Filtros Encontre o modelo perfeito para suas necessidades Procurar C…" at bounding box center [762, 41] width 1182 height 1647
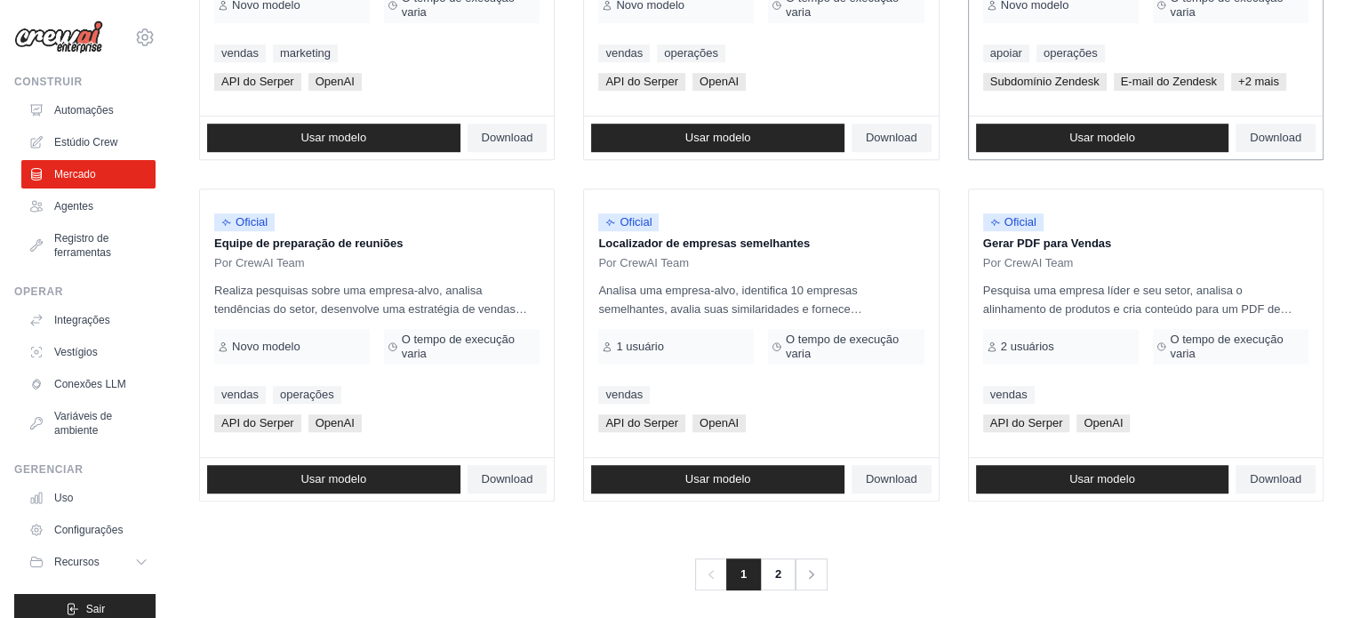
scroll to position [1084, 0]
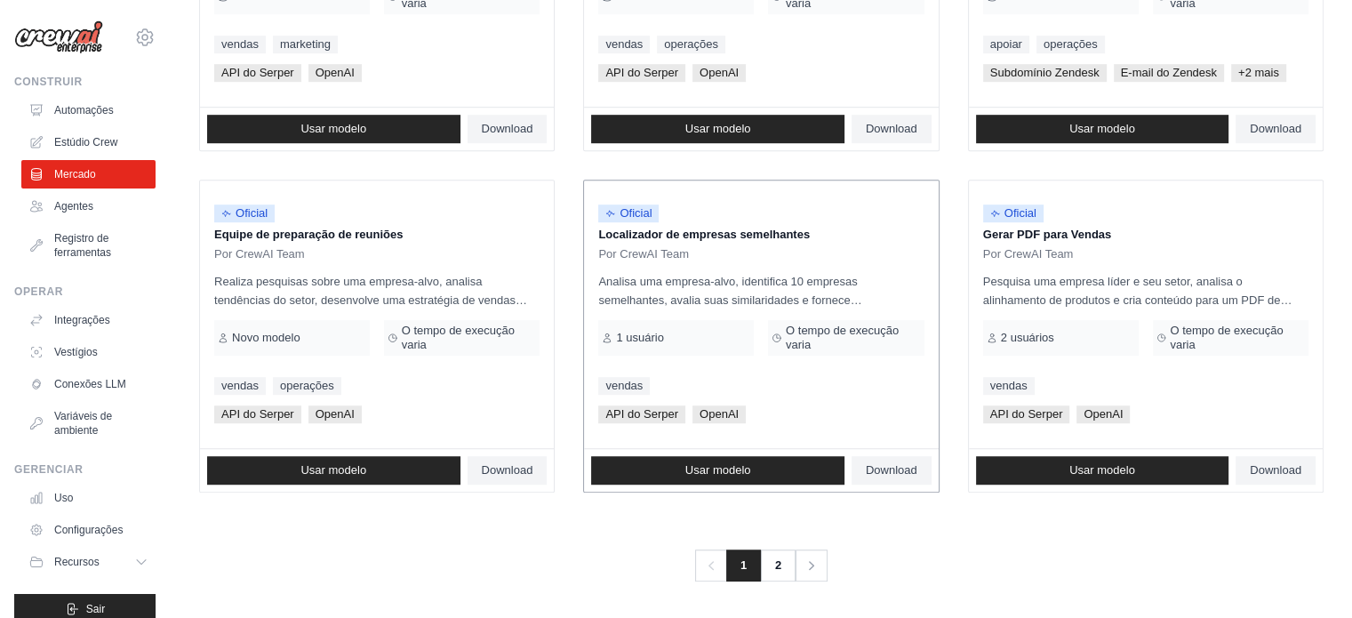
drag, startPoint x: 228, startPoint y: 234, endPoint x: 813, endPoint y: 240, distance: 584.1
click at [780, 568] on font "2" at bounding box center [780, 566] width 6 height 18
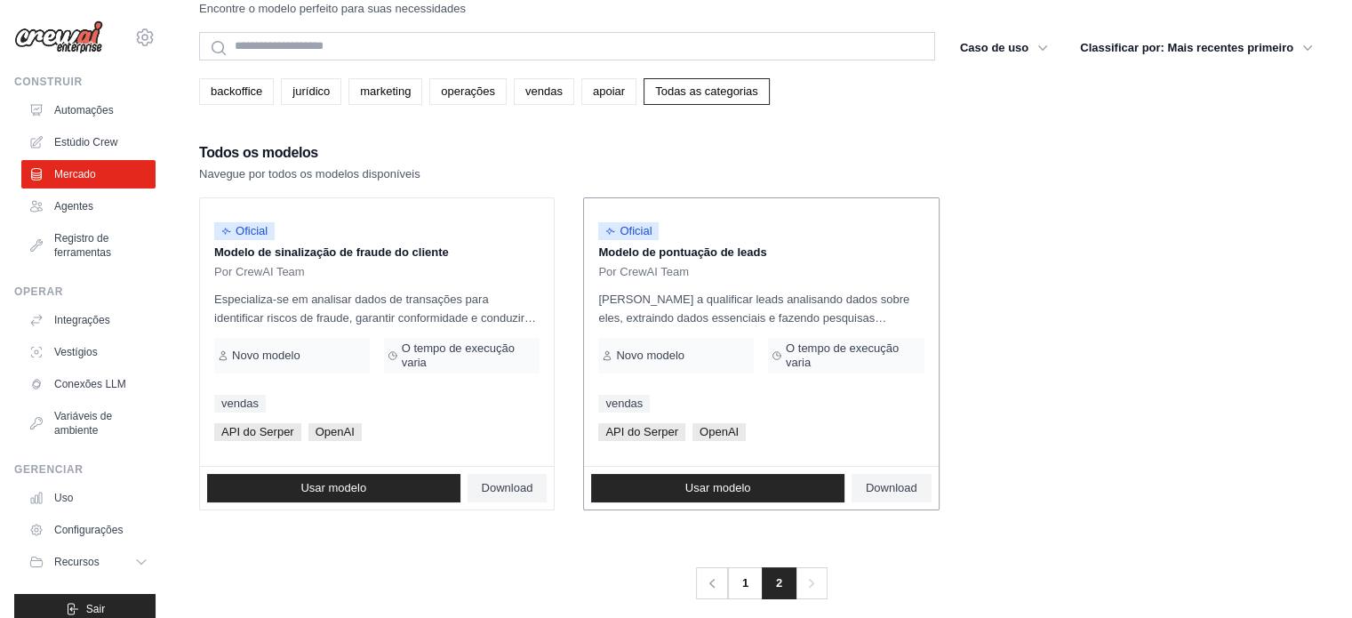
scroll to position [61, 0]
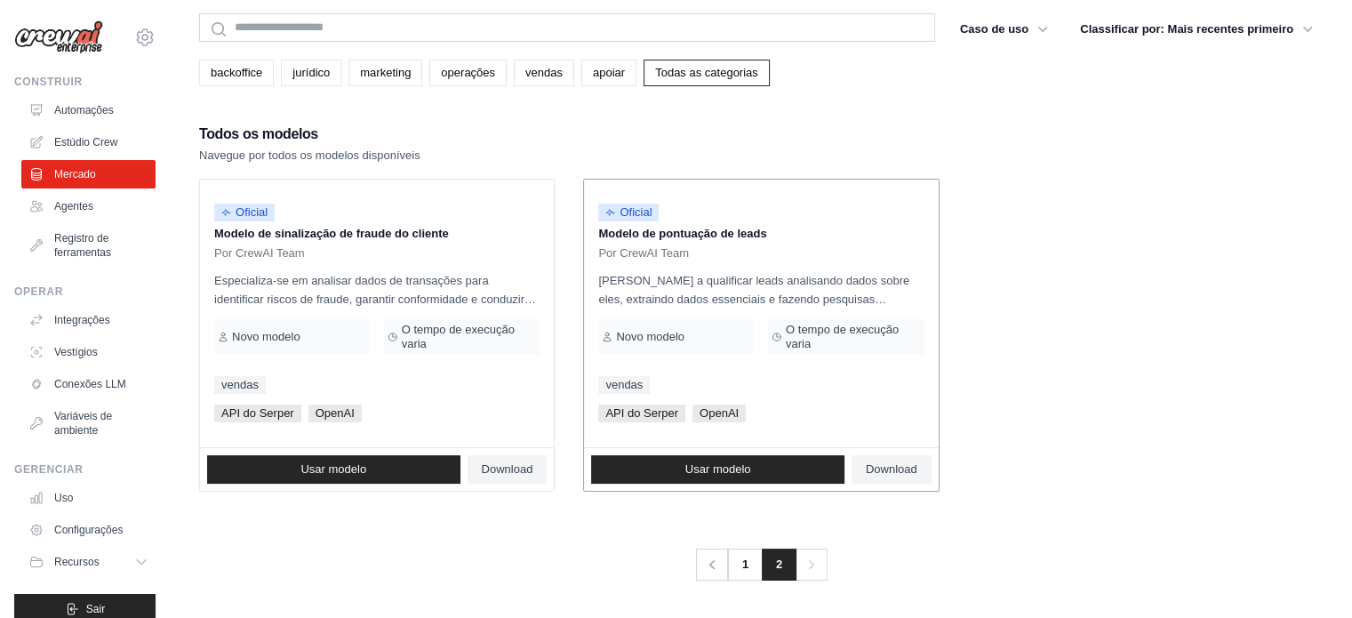
click at [669, 340] on font "Novo modelo" at bounding box center [650, 336] width 68 height 13
drag, startPoint x: 689, startPoint y: 244, endPoint x: 780, endPoint y: 246, distance: 90.7
click at [764, 231] on div "Oficial Modelo de pontuação de leads Por CrewAI Team" at bounding box center [760, 227] width 325 height 67
click at [715, 460] on link "Usar modelo" at bounding box center [717, 469] width 253 height 28
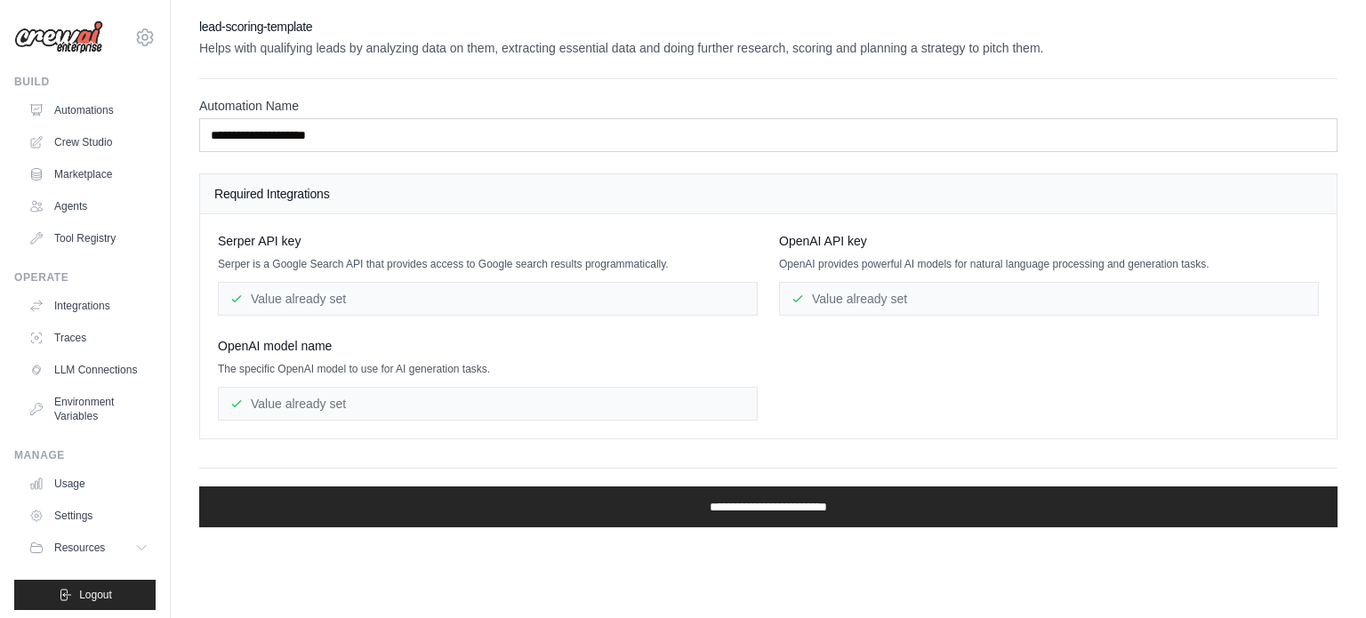
click at [252, 311] on div "Value already set" at bounding box center [488, 299] width 540 height 34
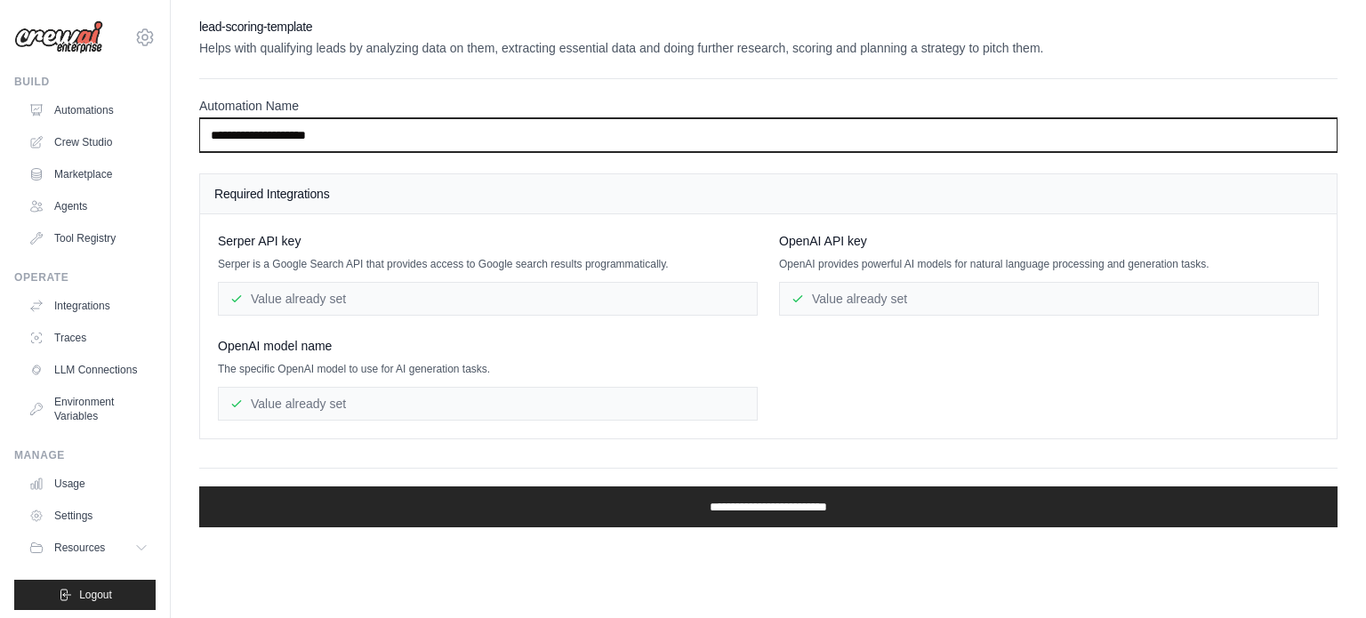
click at [334, 139] on input "**********" at bounding box center [768, 135] width 1138 height 34
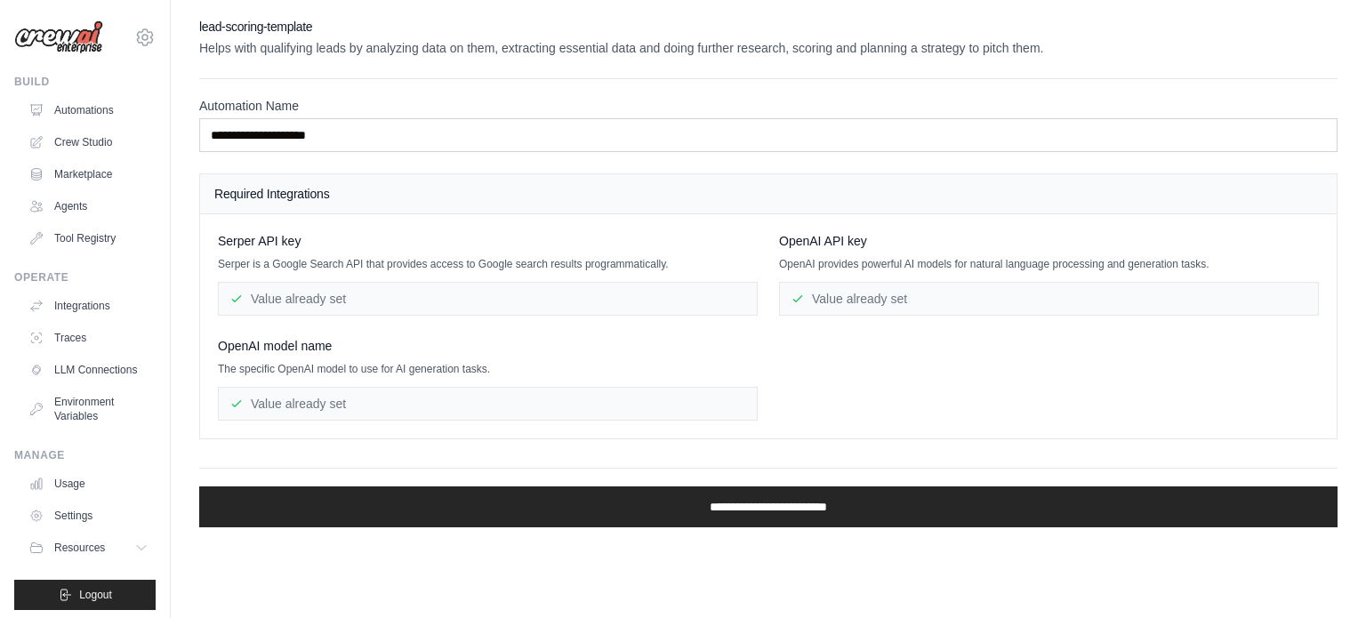
click at [321, 257] on p "Serper is a Google Search API that provides access to Google search results pro…" at bounding box center [488, 264] width 540 height 14
click at [345, 295] on div "Value already set" at bounding box center [488, 299] width 540 height 34
drag, startPoint x: 354, startPoint y: 412, endPoint x: 352, endPoint y: 397, distance: 14.3
click at [354, 412] on div "Value already set" at bounding box center [488, 404] width 540 height 34
click at [352, 397] on div "Value already set" at bounding box center [488, 404] width 540 height 34
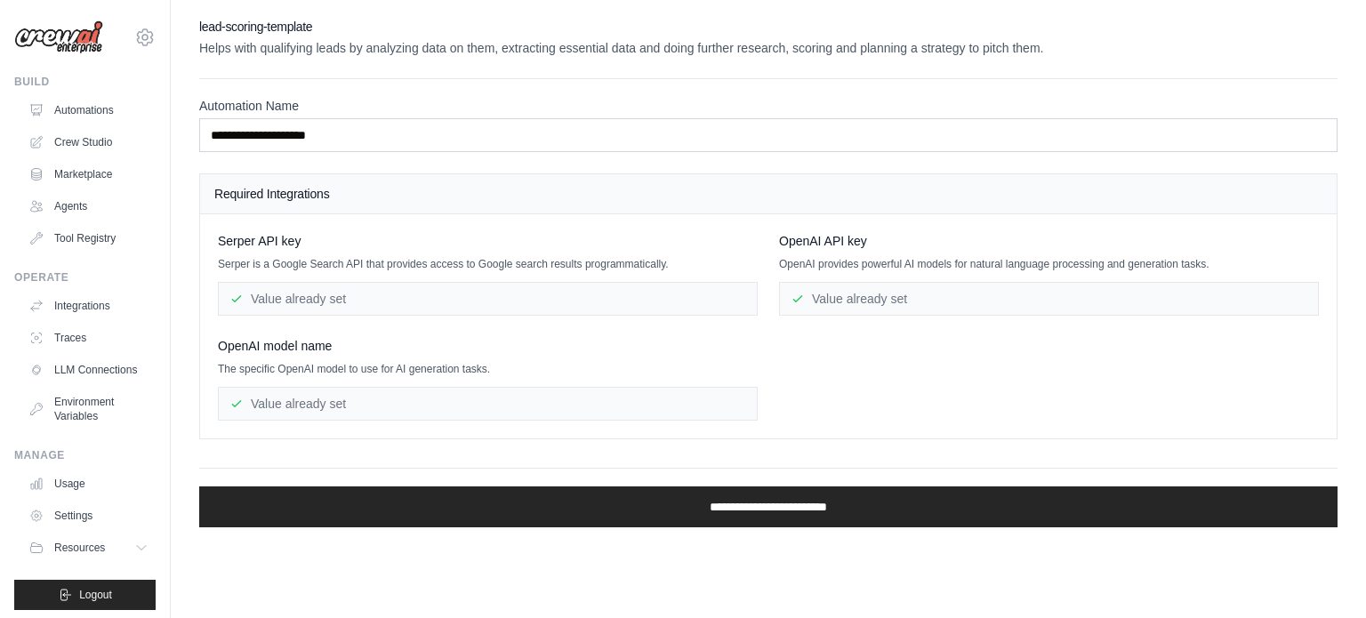
drag, startPoint x: 842, startPoint y: 281, endPoint x: 765, endPoint y: 396, distance: 138.3
click at [841, 282] on div "Value already set" at bounding box center [1049, 299] width 540 height 34
click at [64, 142] on link "Crew Studio" at bounding box center [90, 142] width 134 height 28
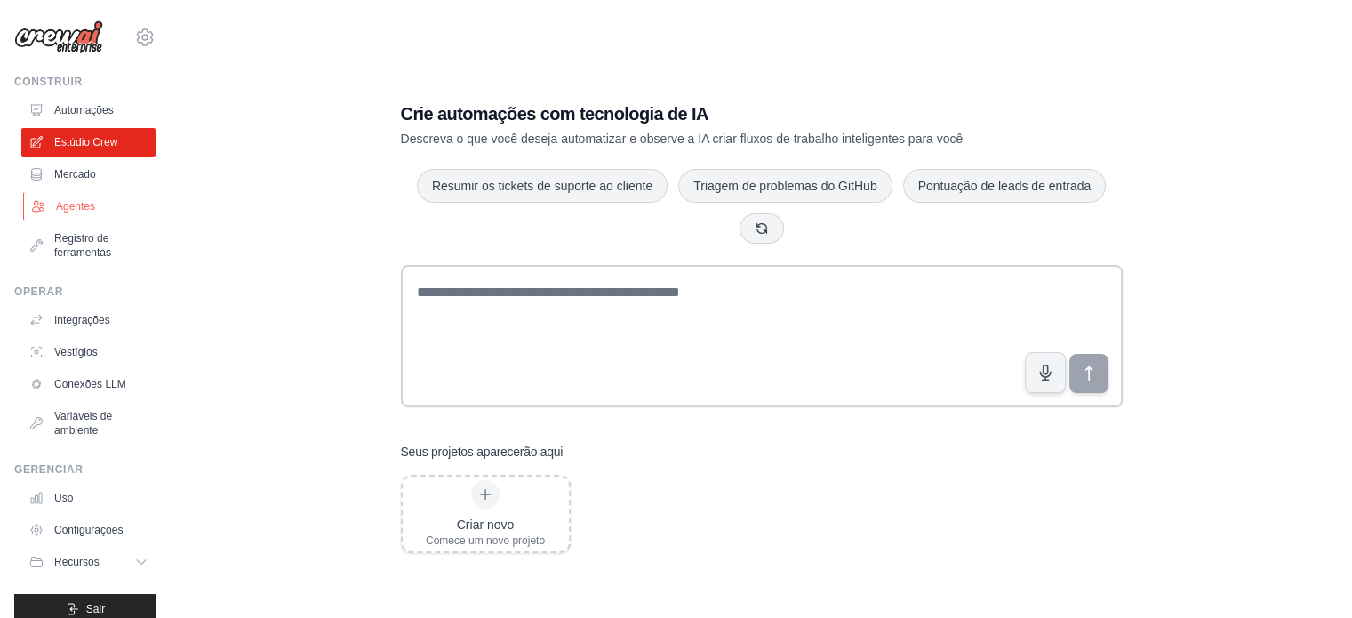
click at [68, 203] on font "Agentes" at bounding box center [75, 206] width 39 height 12
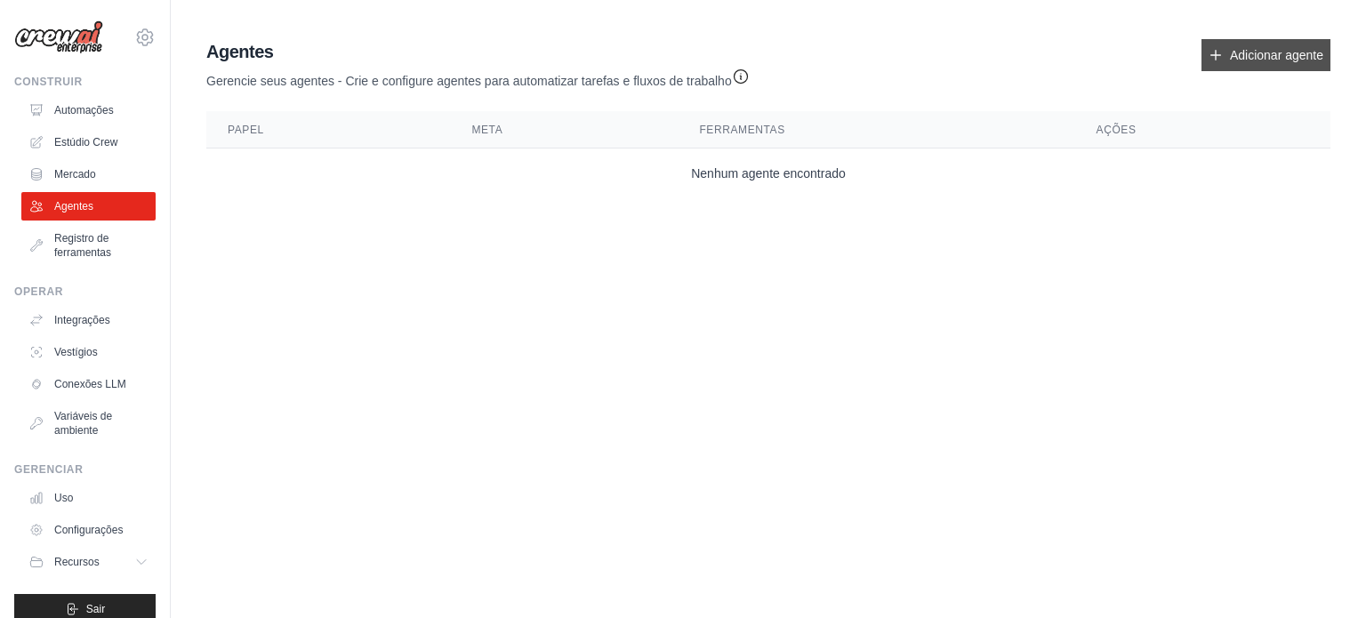
click at [1294, 67] on link "Adicionar agente" at bounding box center [1265, 55] width 129 height 32
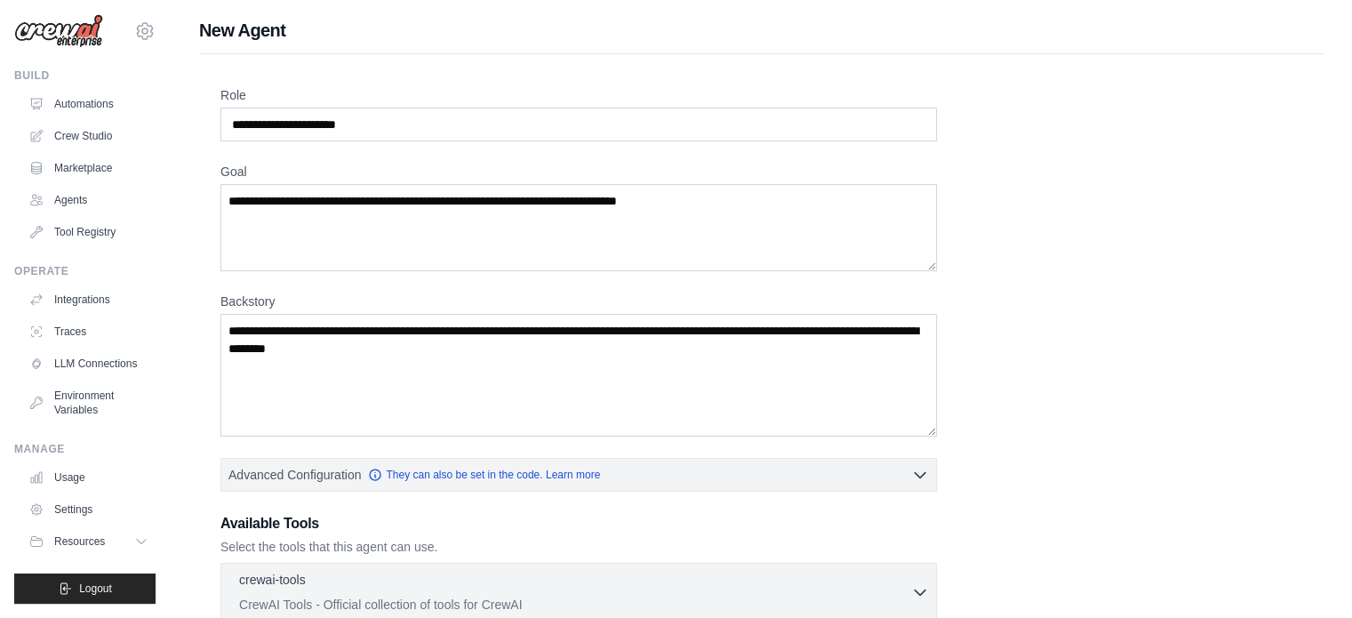
click at [76, 18] on img at bounding box center [58, 31] width 89 height 34
click at [134, 20] on icon at bounding box center [144, 30] width 21 height 21
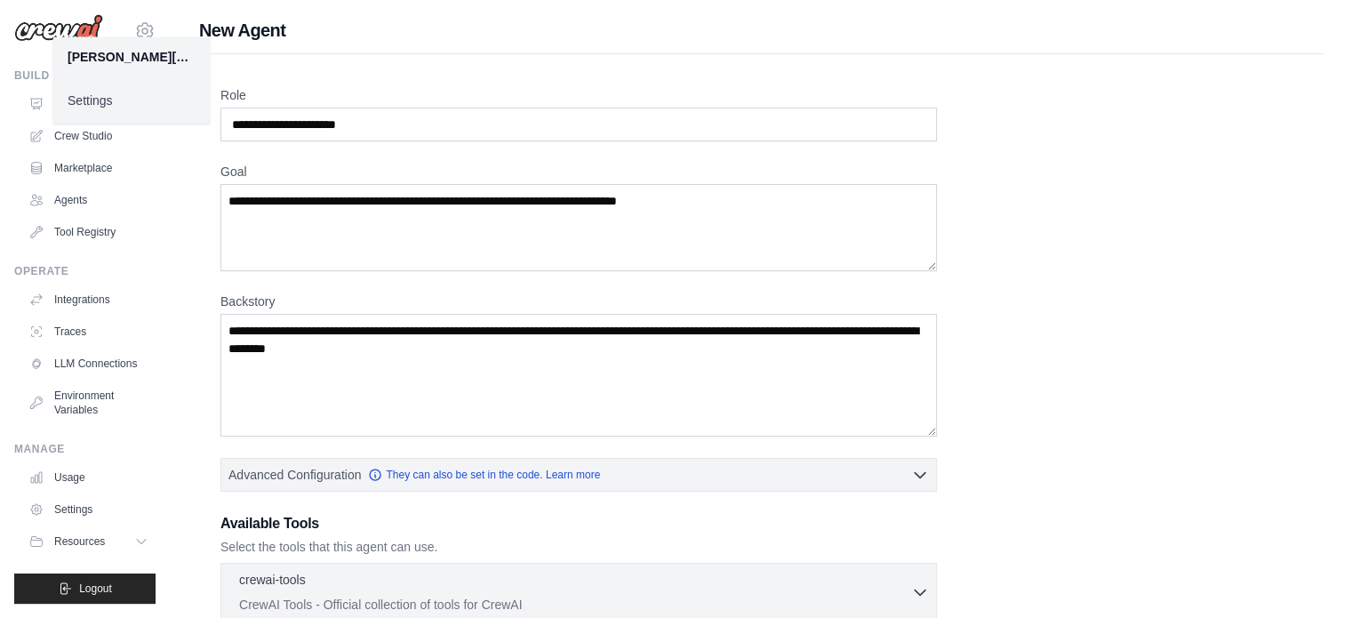
click at [112, 56] on div "[PERSON_NAME][EMAIL_ADDRESS][PERSON_NAME][DOMAIN_NAME]" at bounding box center [132, 57] width 128 height 18
click at [81, 105] on link "Settings" at bounding box center [131, 100] width 156 height 32
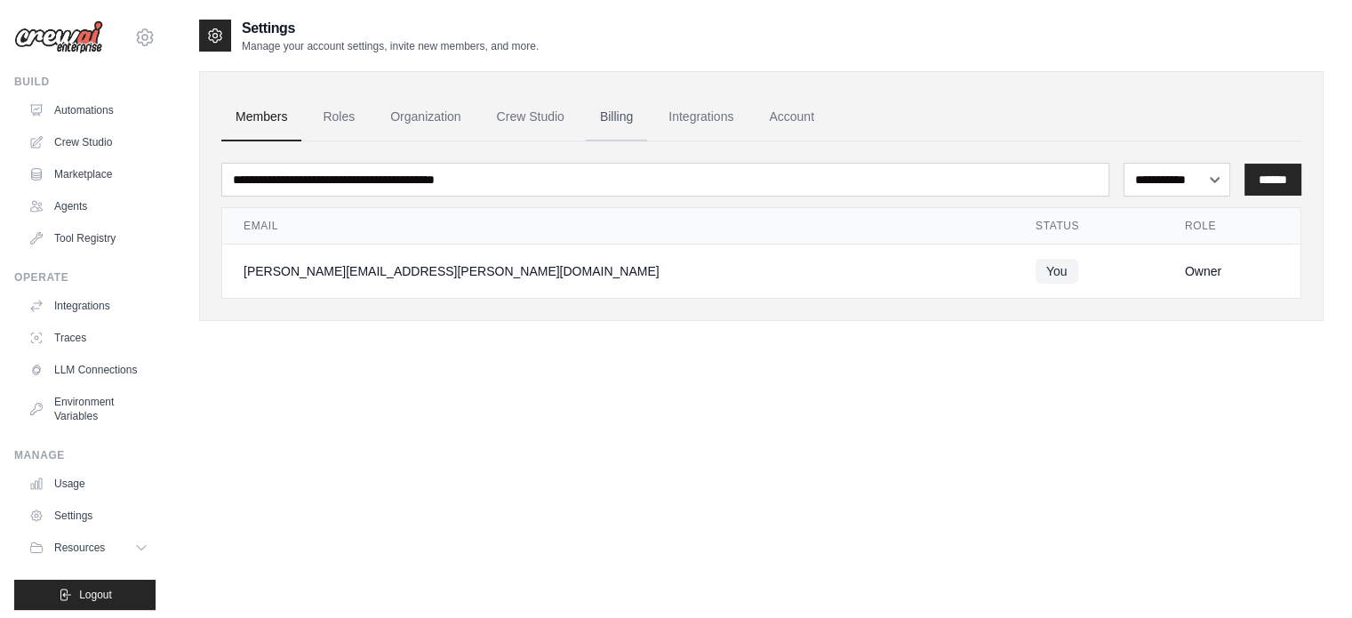
click at [625, 118] on link "Billing" at bounding box center [616, 117] width 61 height 48
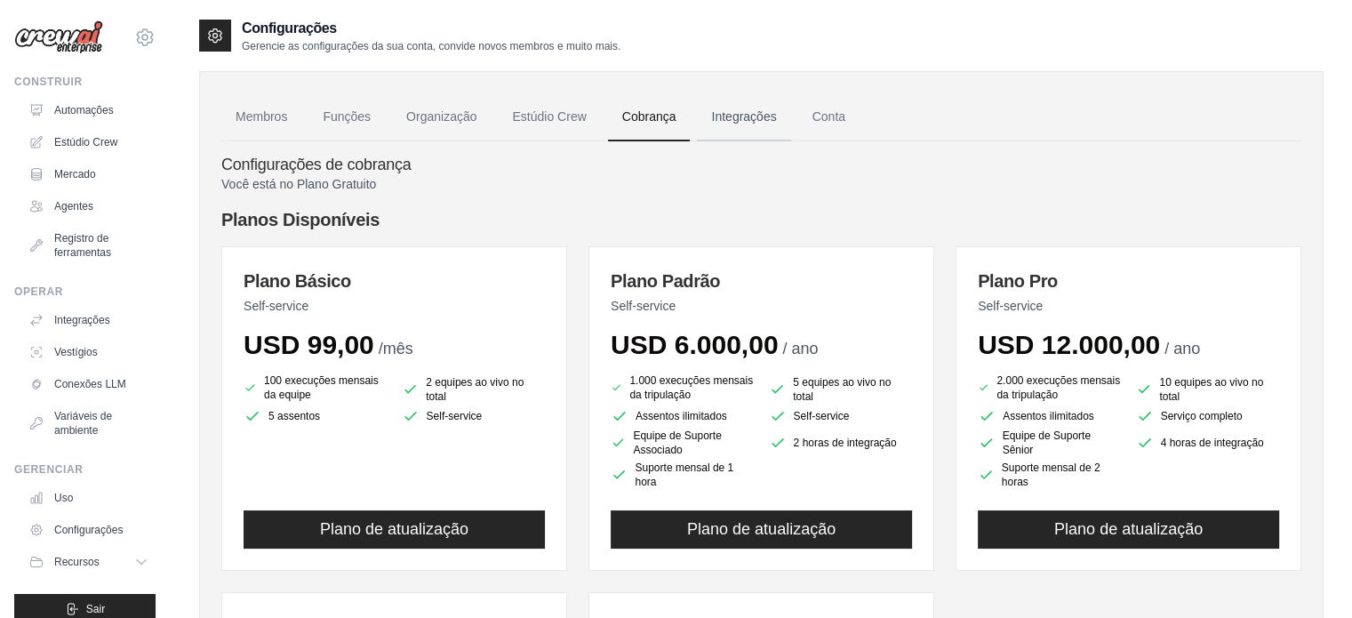
click at [733, 122] on font "Integrações" at bounding box center [743, 116] width 65 height 14
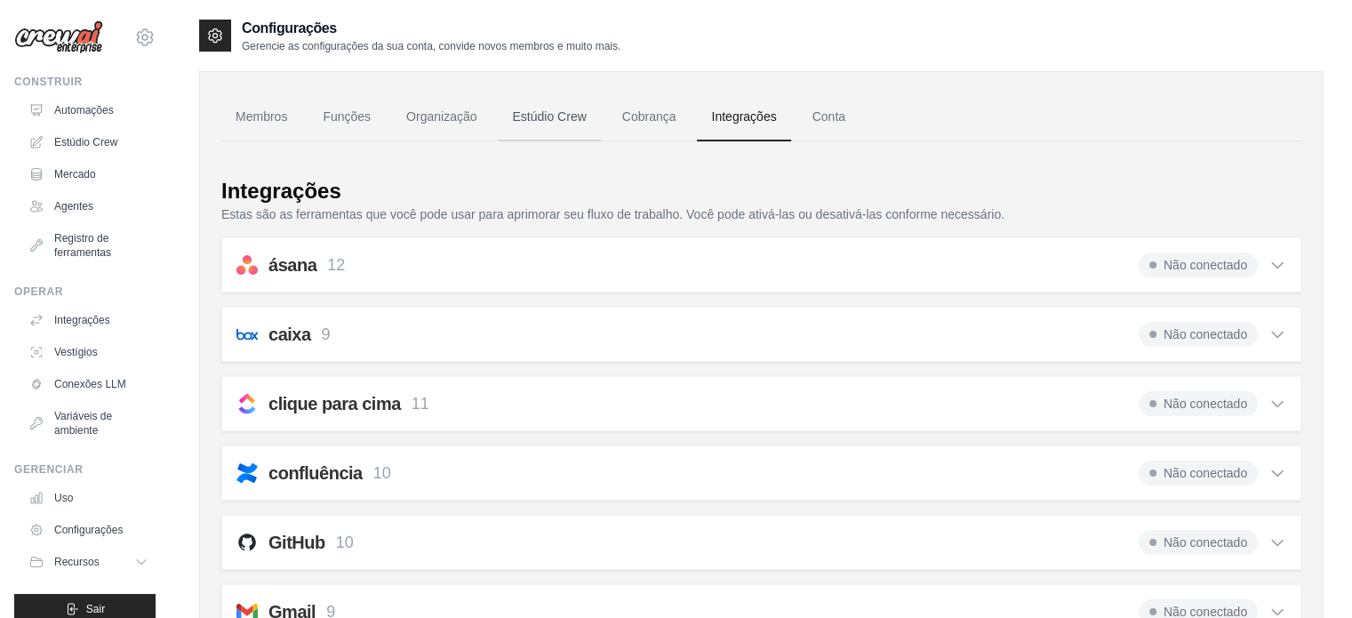
click at [557, 116] on font "Estúdio Crew" at bounding box center [549, 116] width 74 height 14
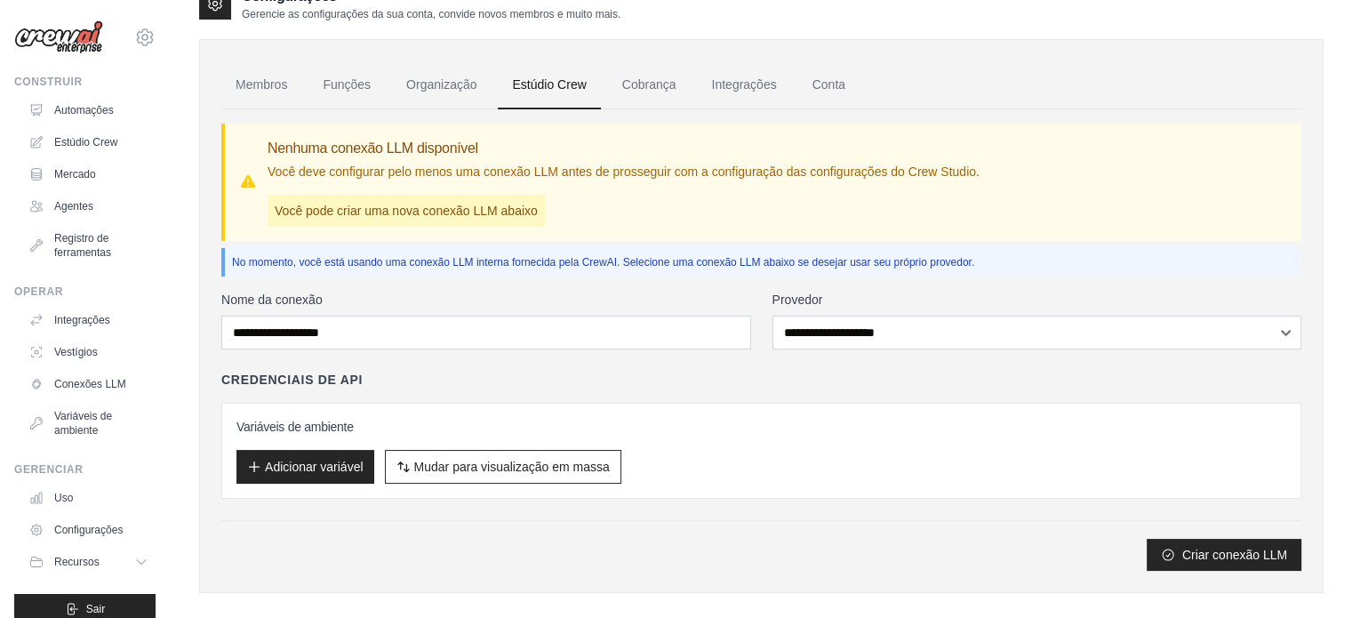
scroll to position [51, 0]
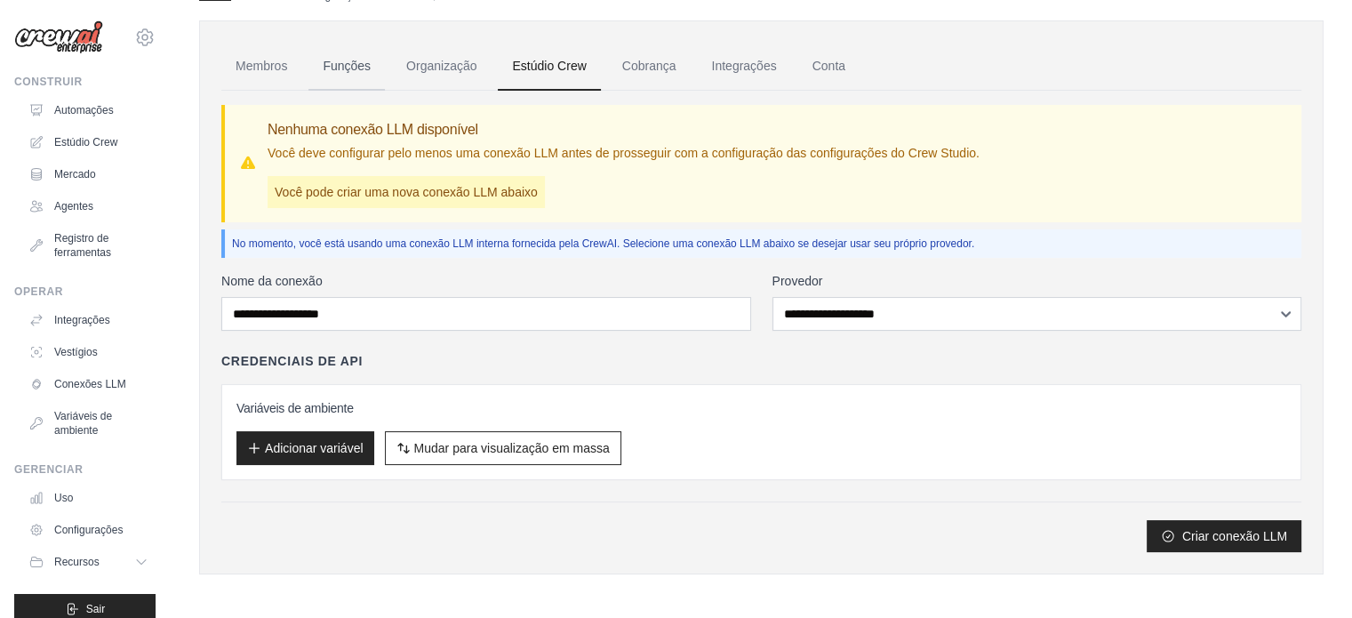
click at [338, 71] on font "Funções" at bounding box center [347, 66] width 48 height 14
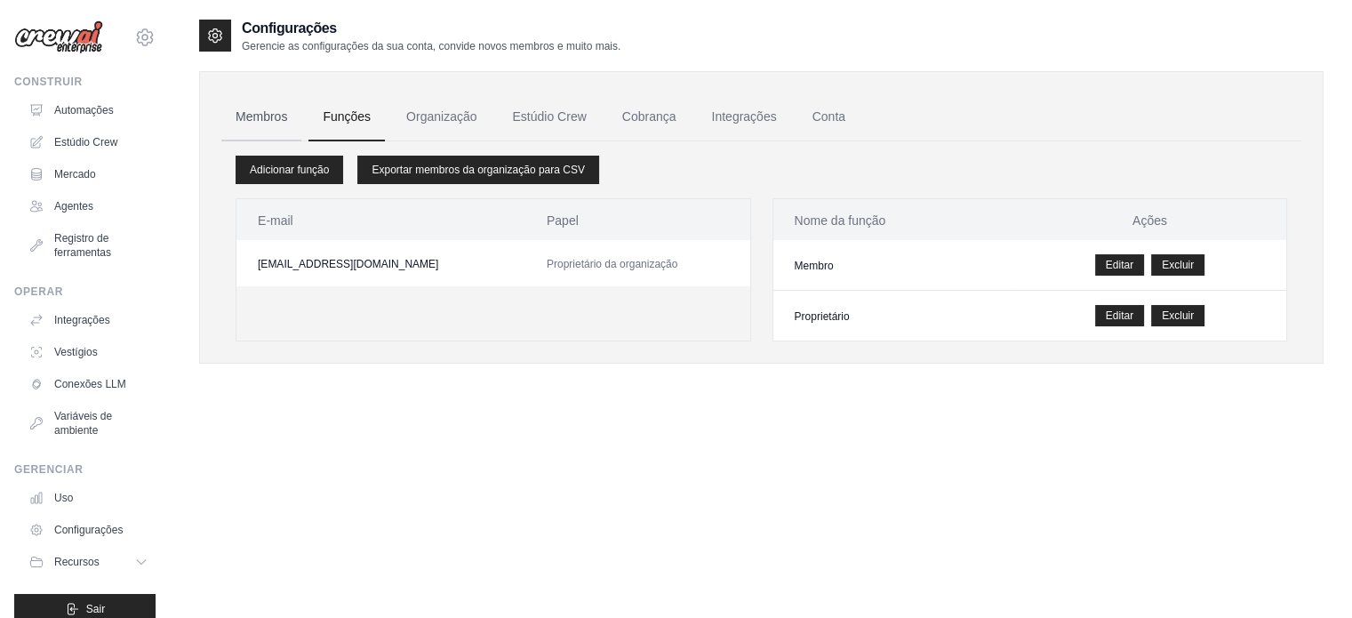
click at [254, 113] on font "Membros" at bounding box center [262, 116] width 52 height 14
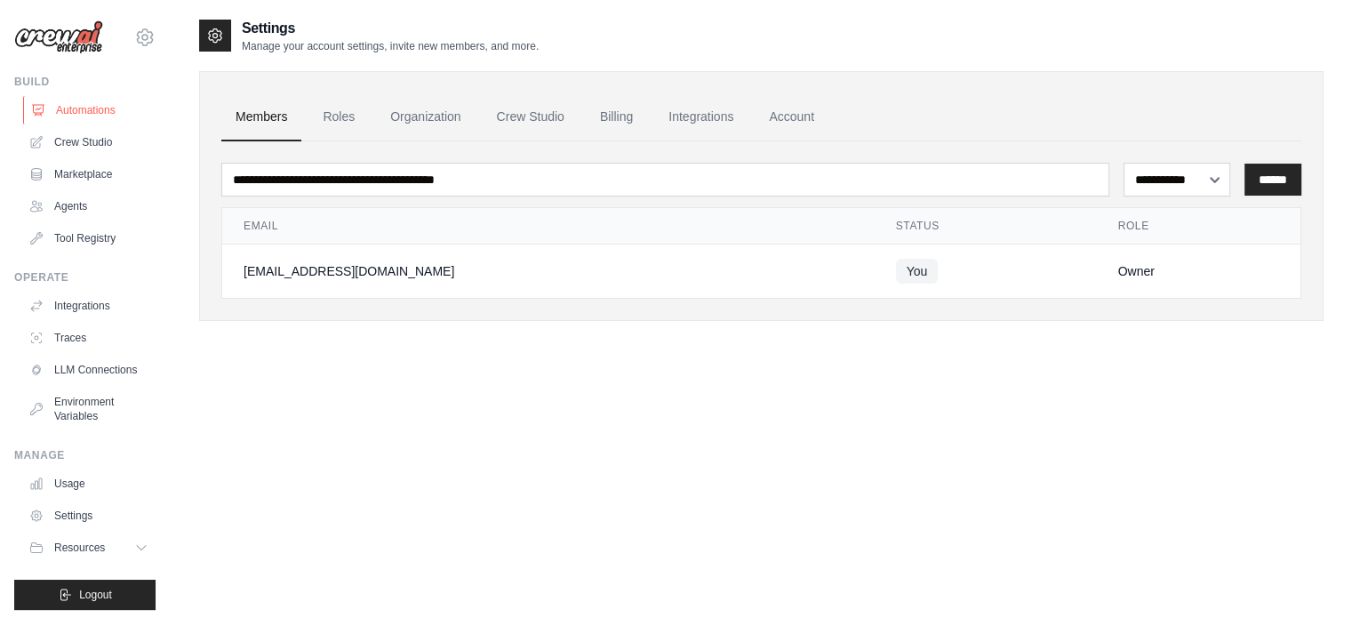
click at [94, 109] on link "Automations" at bounding box center [90, 110] width 134 height 28
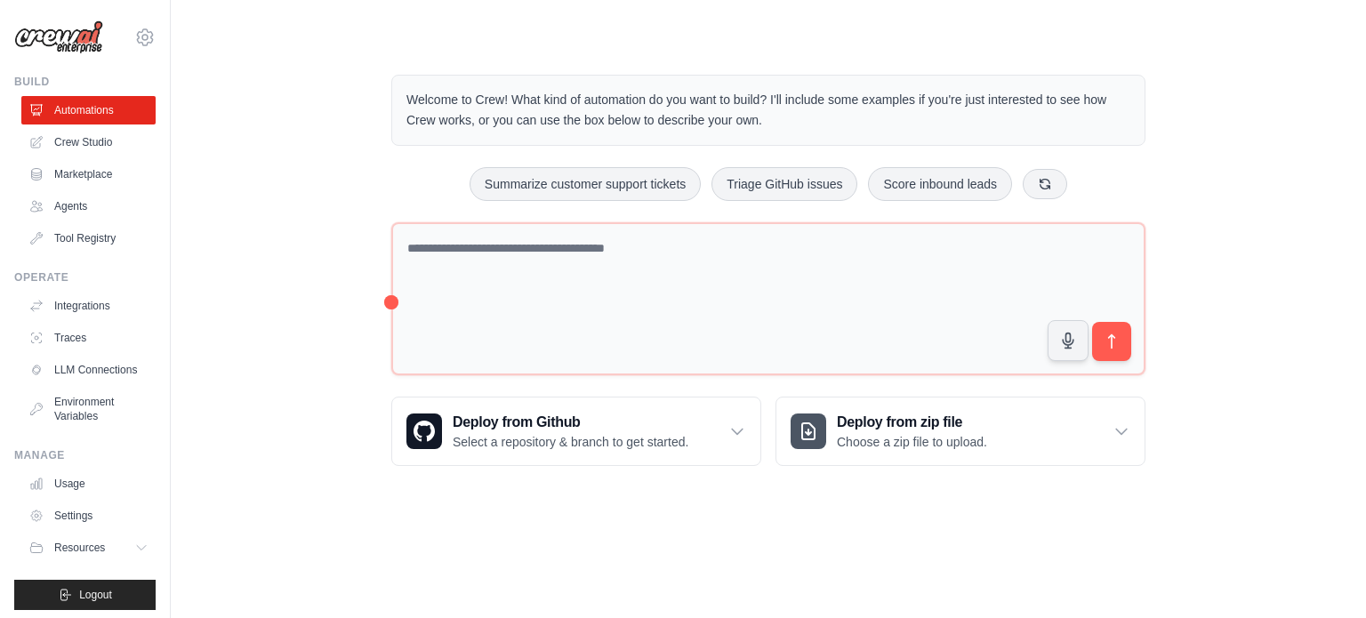
click at [70, 10] on div "carlos.manfroi@n1negocios.com.br Settings" at bounding box center [84, 28] width 141 height 57
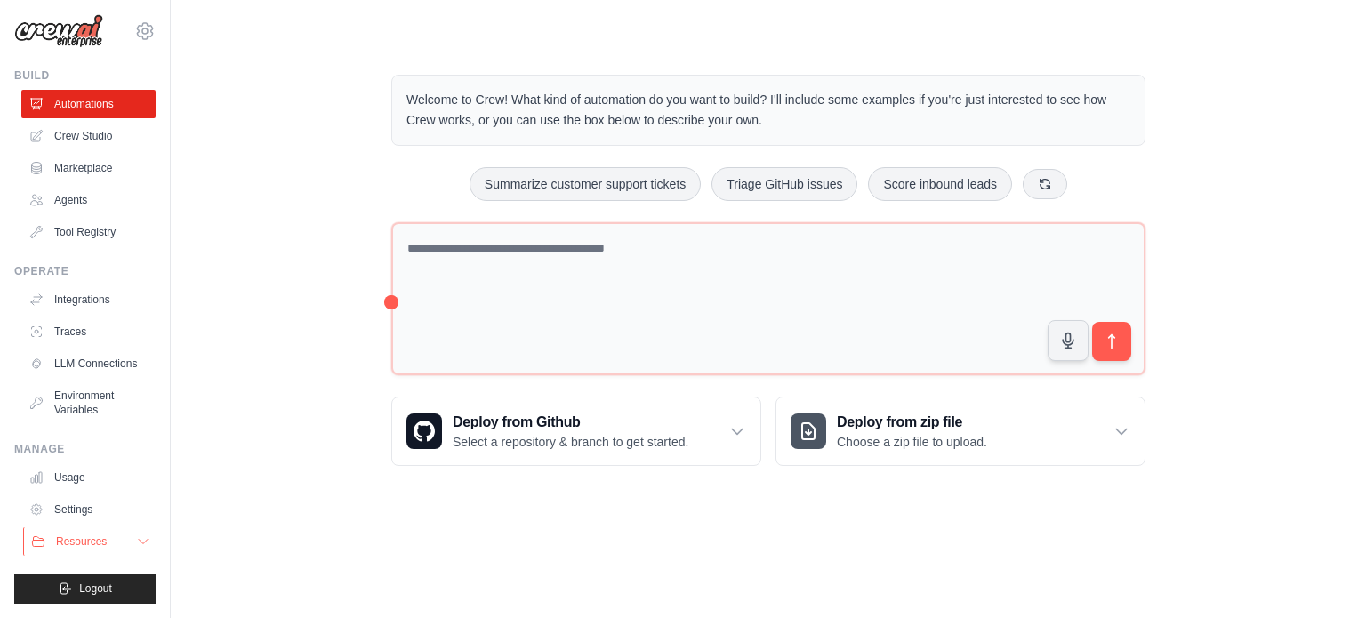
click at [97, 546] on span "Resources" at bounding box center [81, 541] width 51 height 14
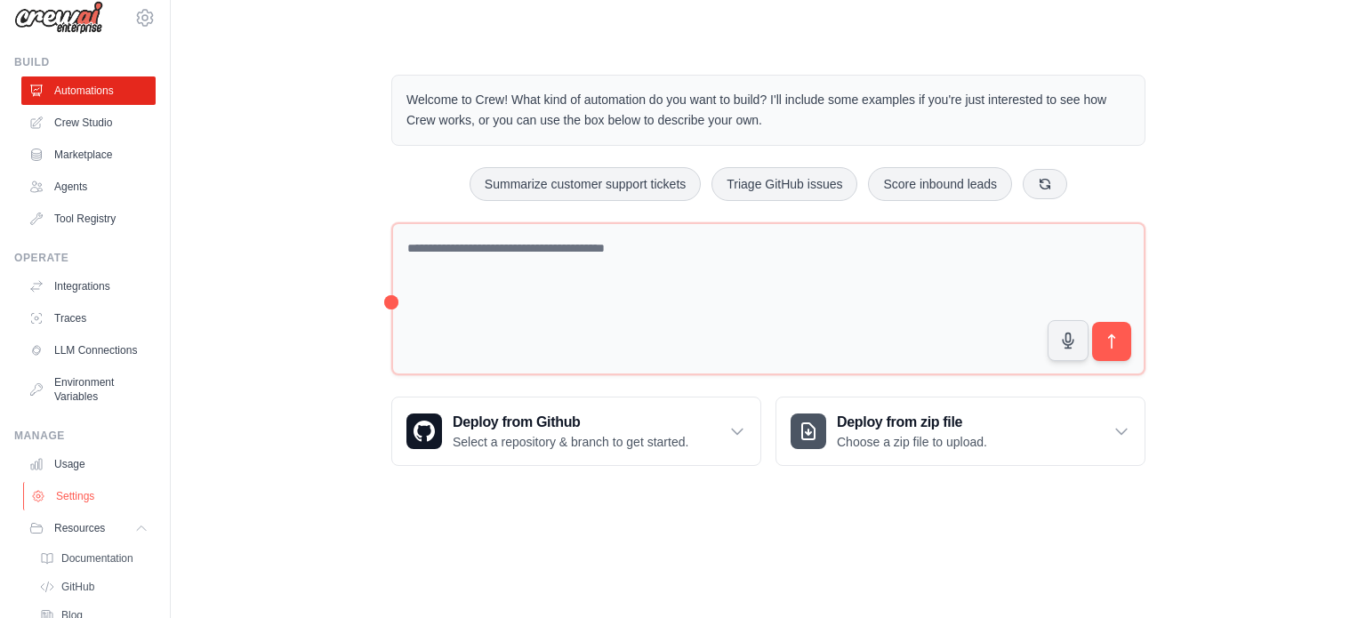
scroll to position [108, 0]
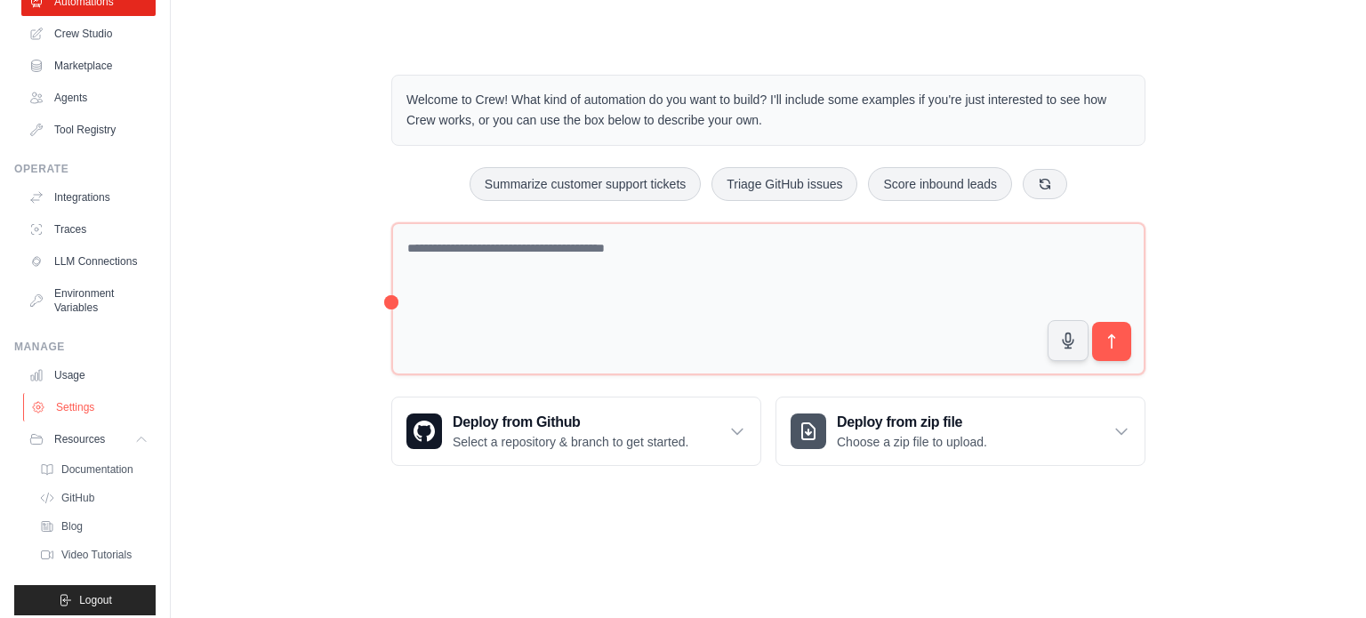
click at [87, 415] on link "Settings" at bounding box center [90, 407] width 134 height 28
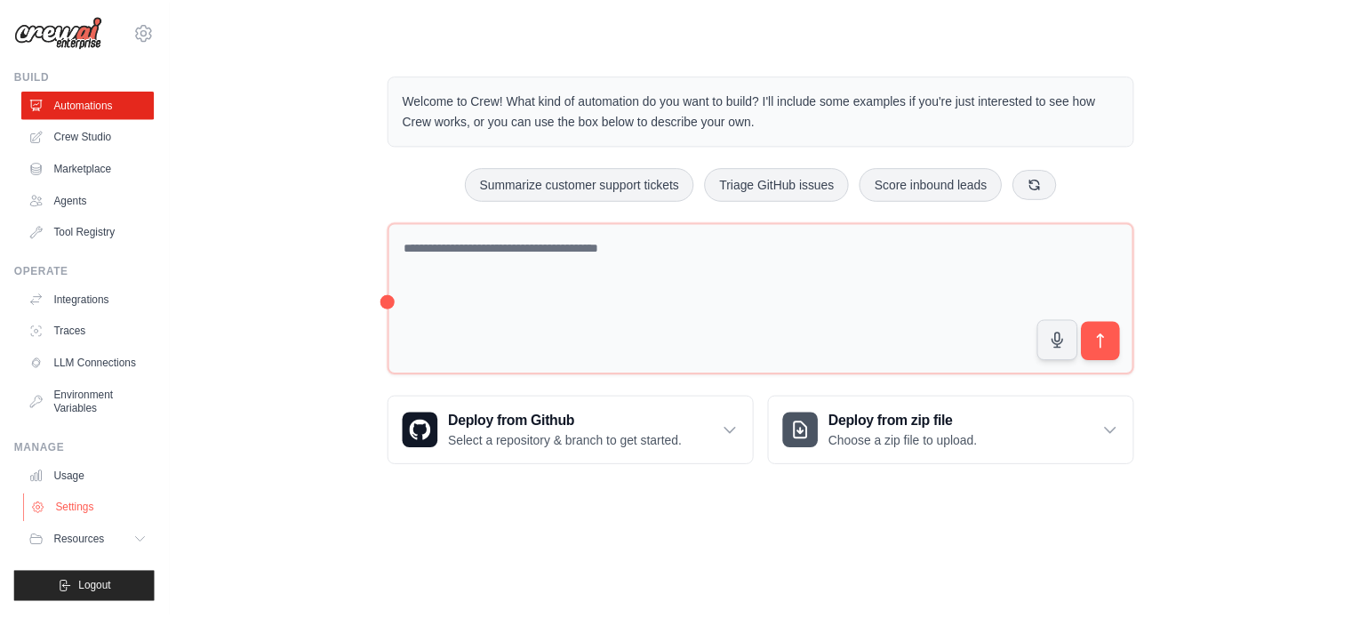
scroll to position [20, 0]
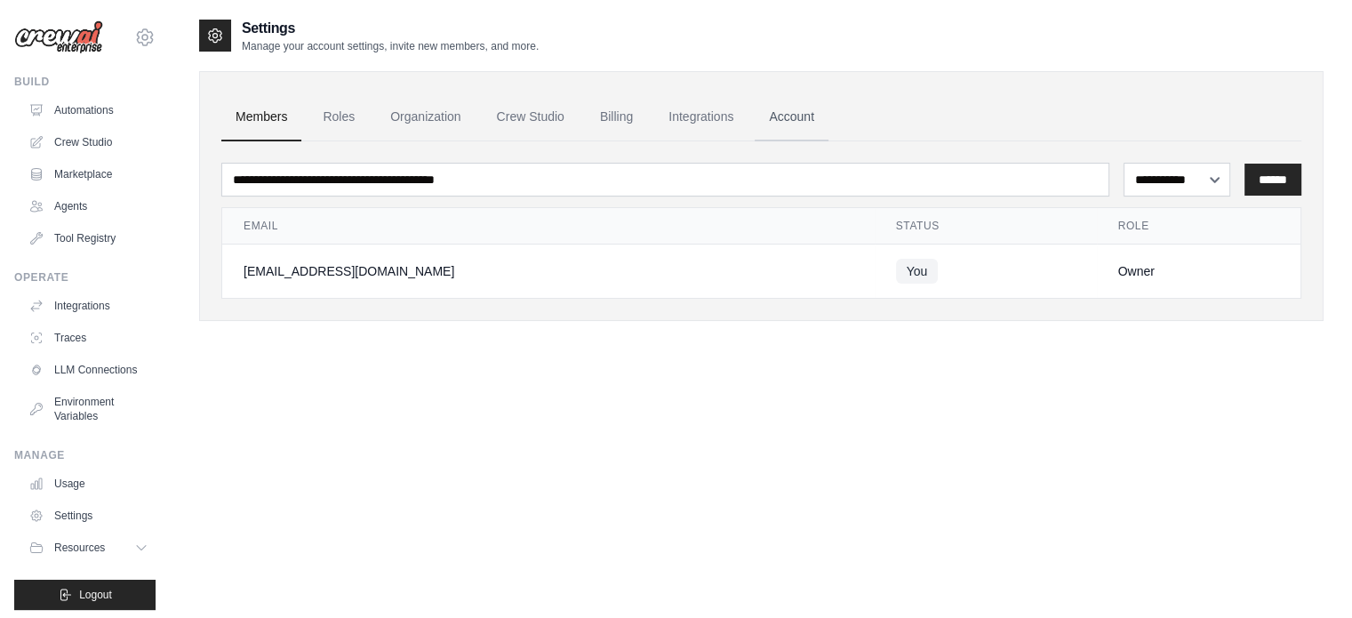
click at [768, 108] on link "Account" at bounding box center [792, 117] width 74 height 48
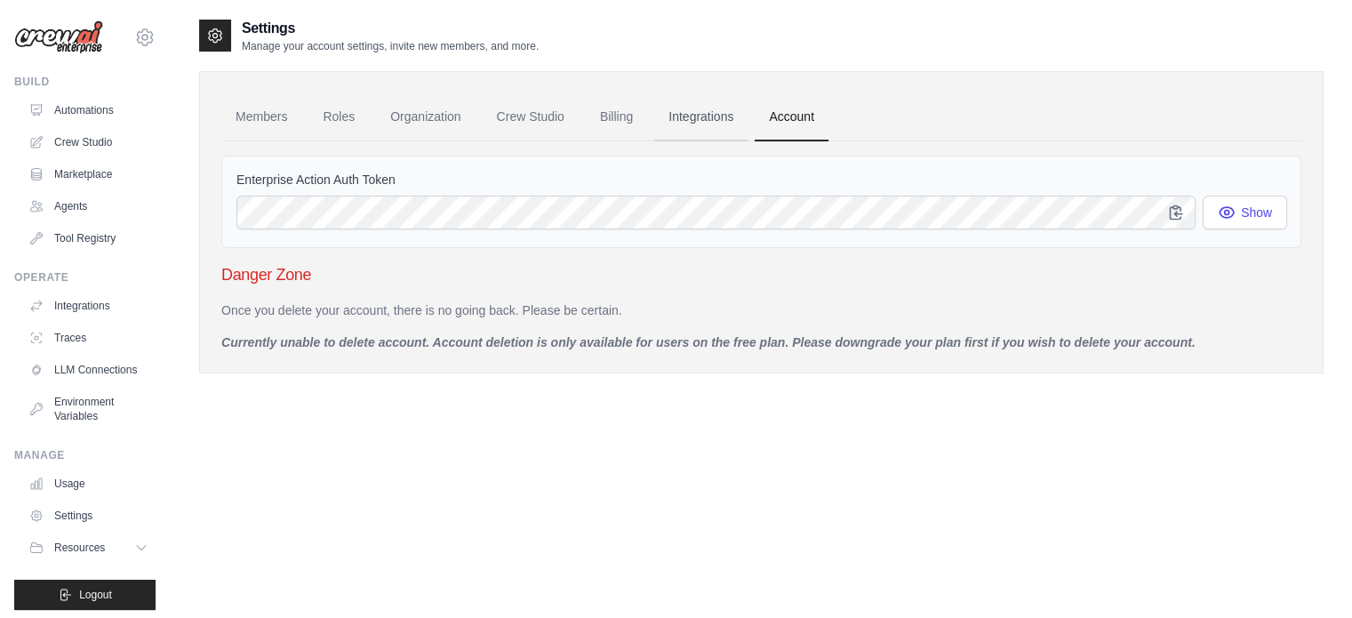
click at [717, 119] on link "Integrations" at bounding box center [700, 117] width 93 height 48
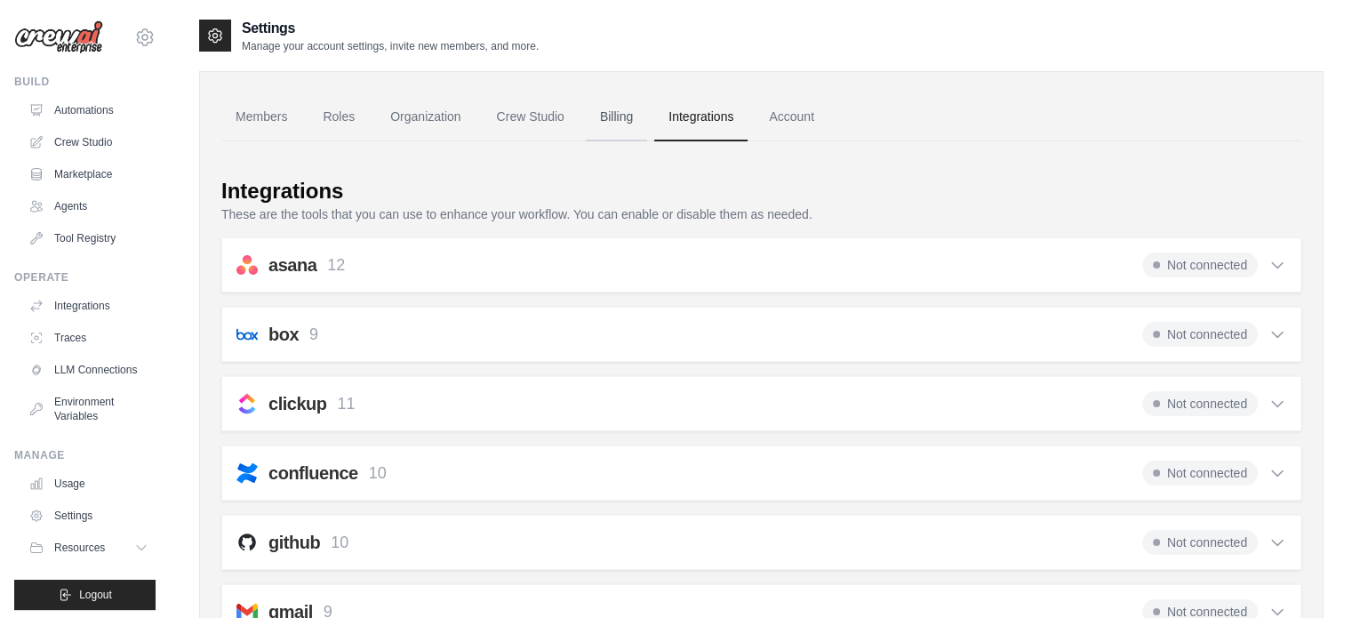
click at [587, 109] on link "Billing" at bounding box center [616, 117] width 61 height 48
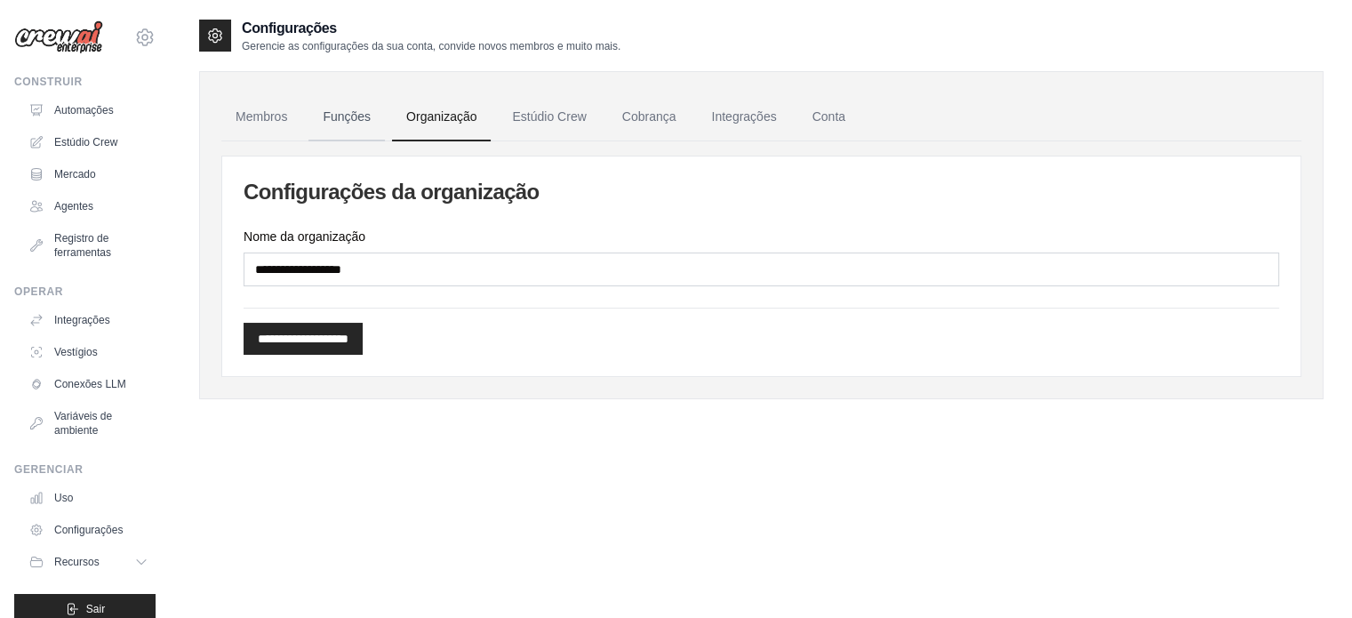
click at [356, 109] on font "Funções" at bounding box center [347, 116] width 48 height 14
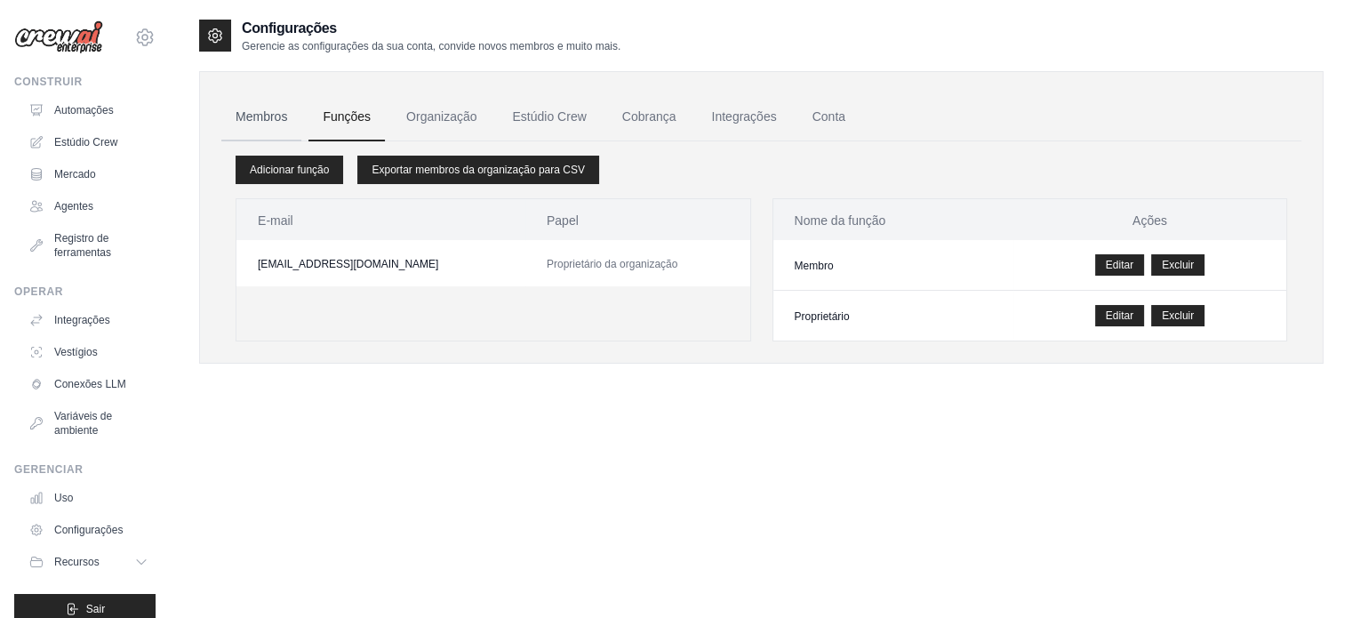
click at [264, 121] on font "Membros" at bounding box center [262, 116] width 52 height 14
